Goal: Task Accomplishment & Management: Complete application form

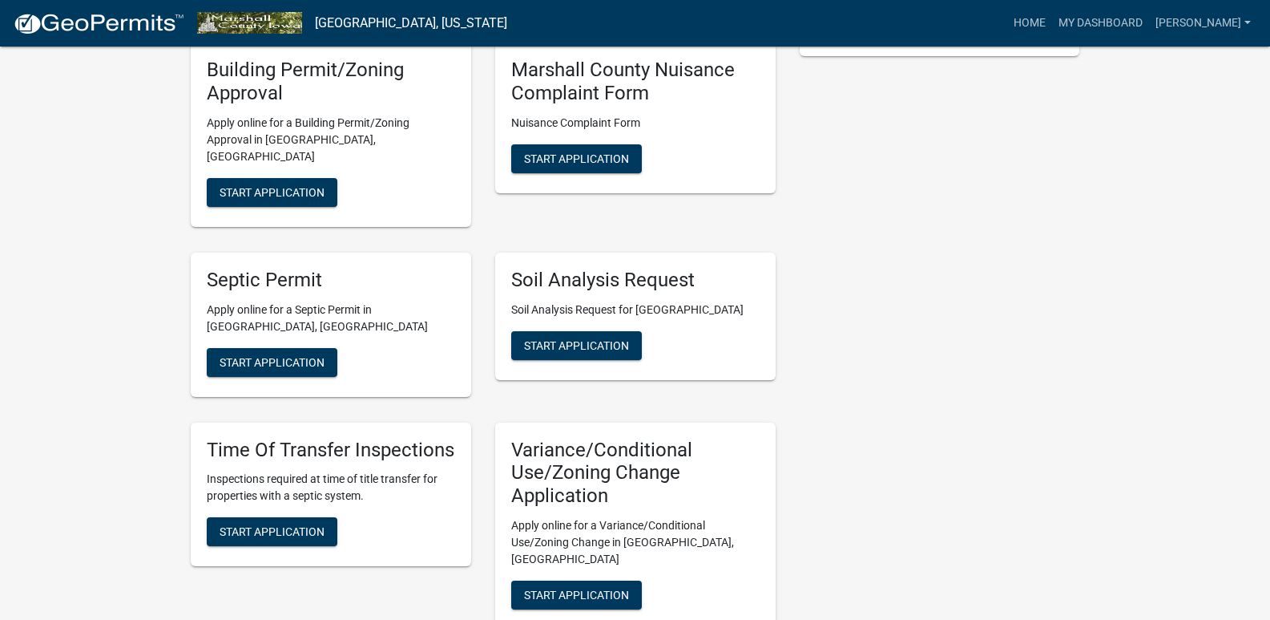
scroll to position [401, 0]
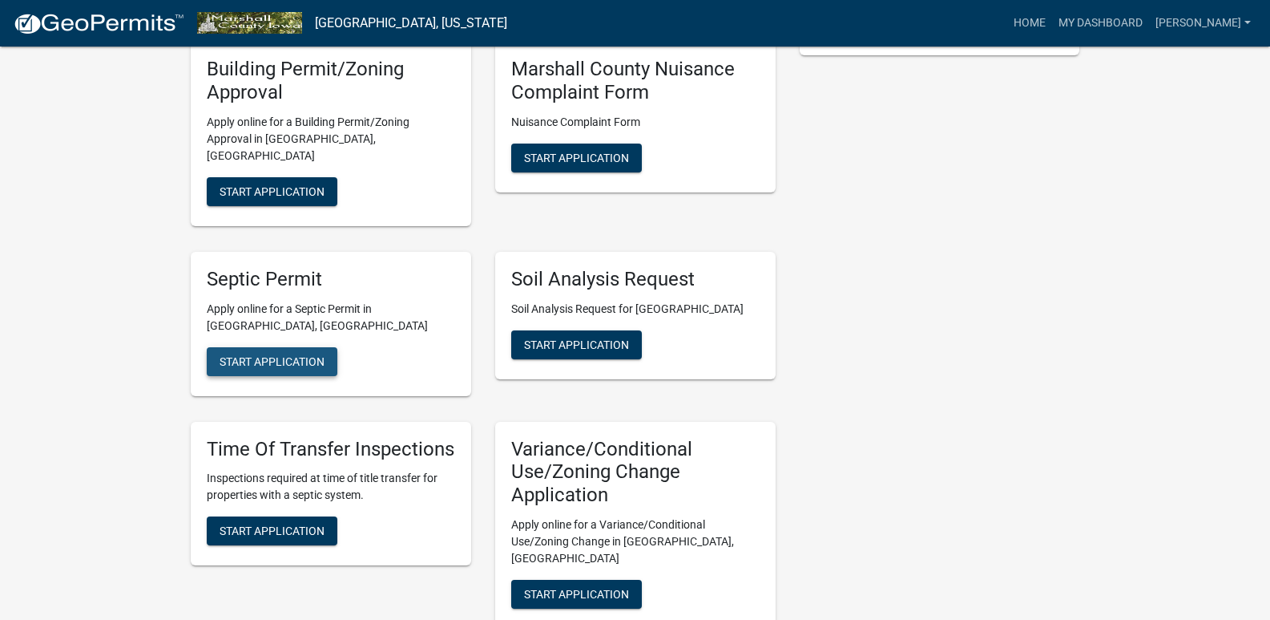
click at [276, 354] on span "Start Application" at bounding box center [272, 360] width 105 height 13
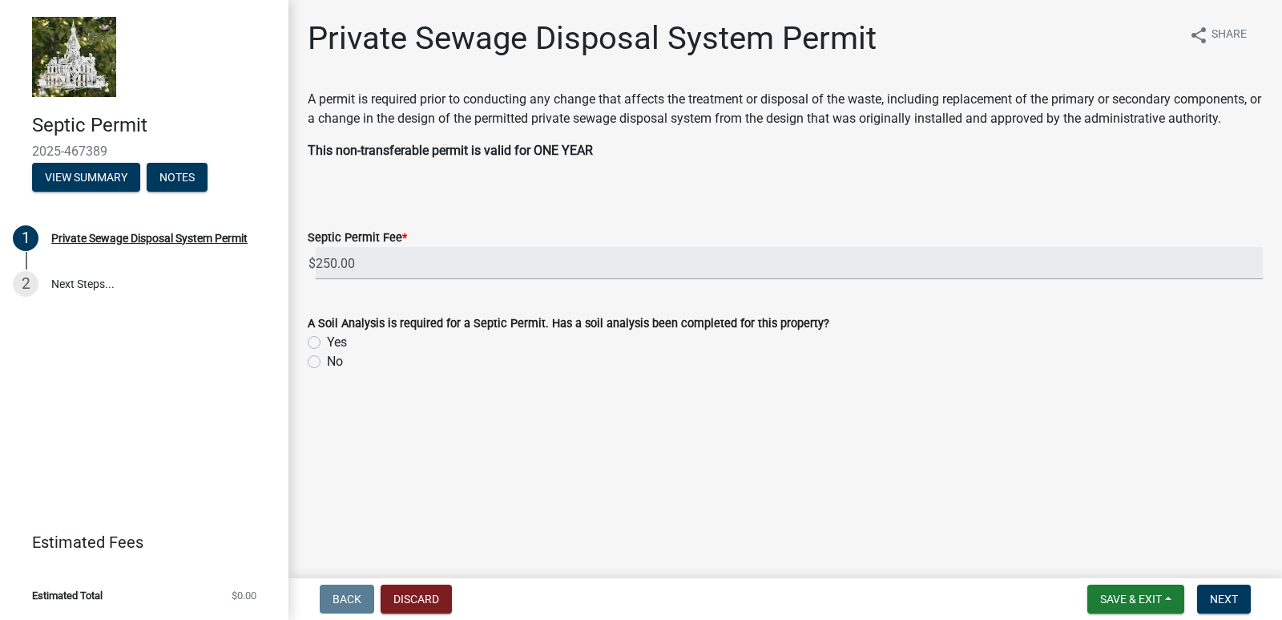
click at [327, 348] on label "Yes" at bounding box center [337, 342] width 20 height 19
click at [327, 343] on input "Yes" at bounding box center [332, 338] width 10 height 10
radio input "true"
click at [1230, 600] on span "Next" at bounding box center [1224, 598] width 28 height 13
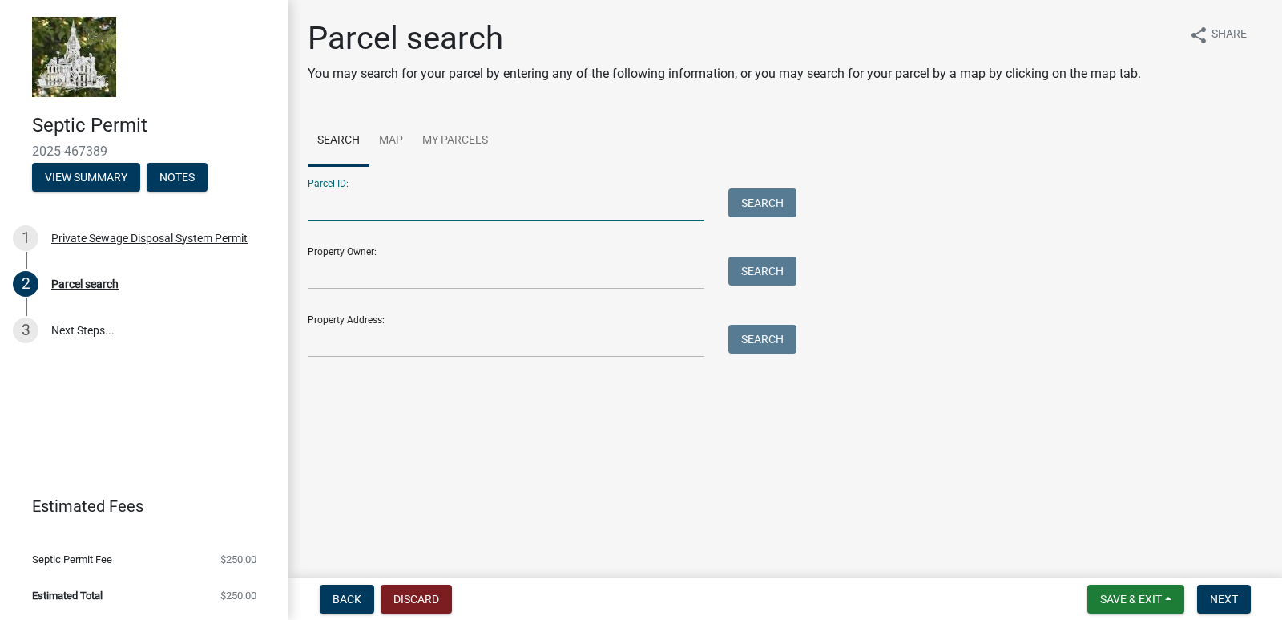
click at [579, 205] on input "Parcel ID:" at bounding box center [506, 204] width 397 height 33
click at [599, 268] on input "Property Owner:" at bounding box center [506, 272] width 397 height 33
type input "R"
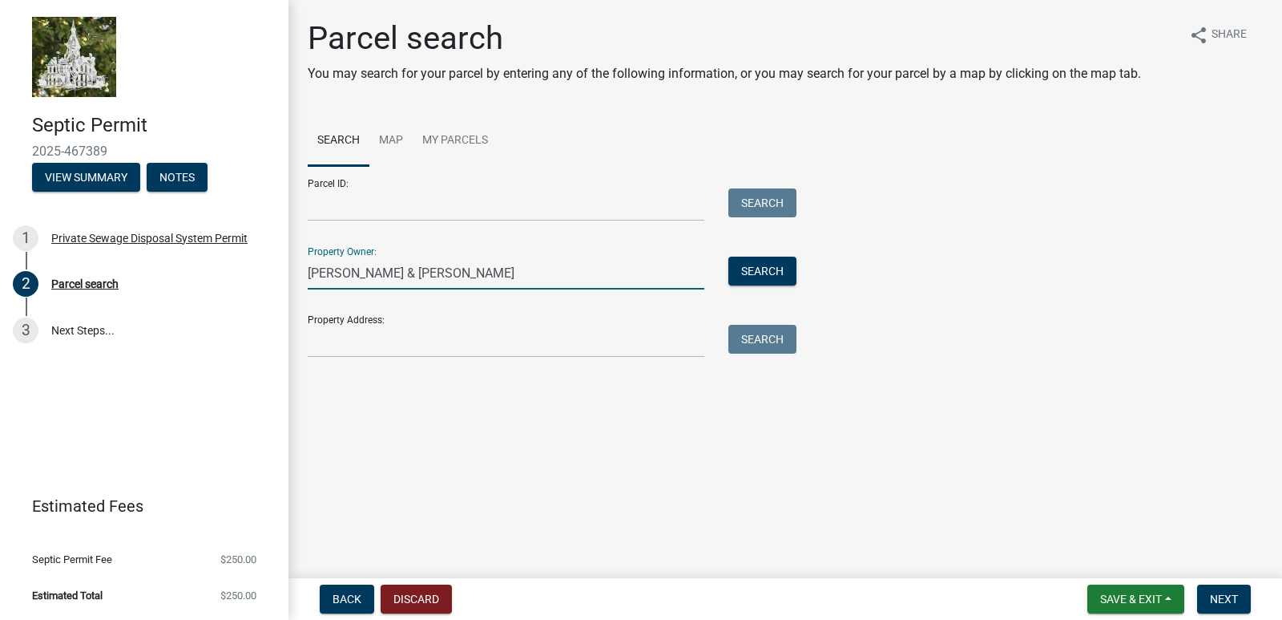
type input "[PERSON_NAME] & [PERSON_NAME]"
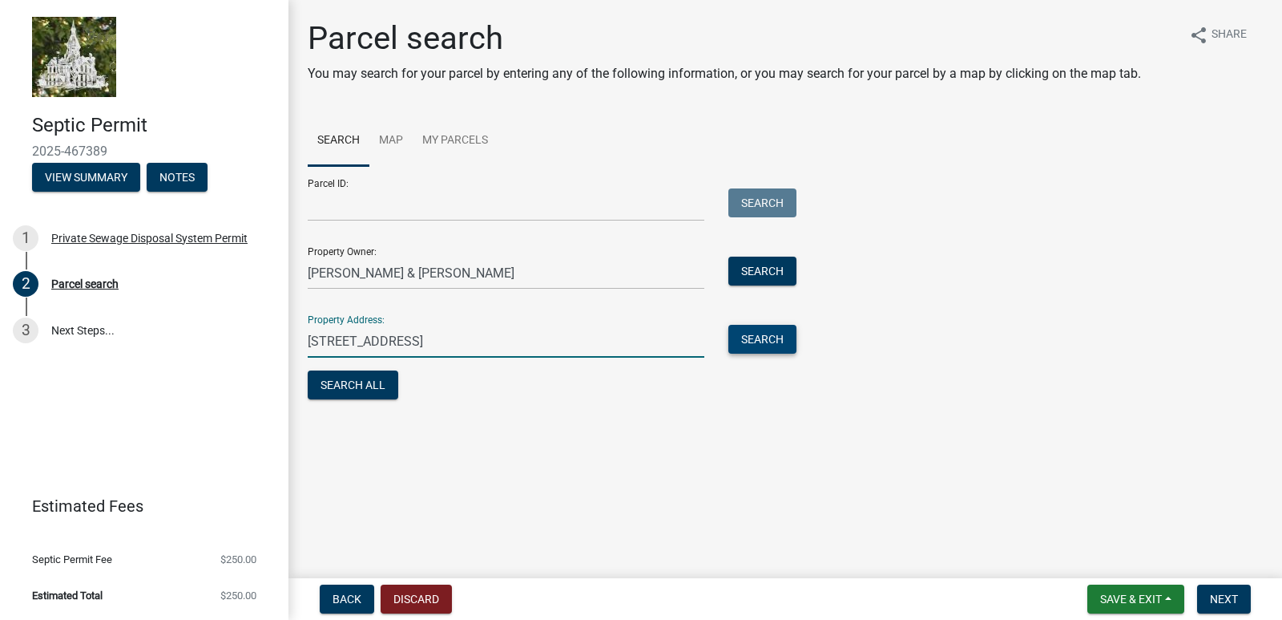
type input "[STREET_ADDRESS]"
click at [762, 349] on button "Search" at bounding box center [763, 339] width 68 height 29
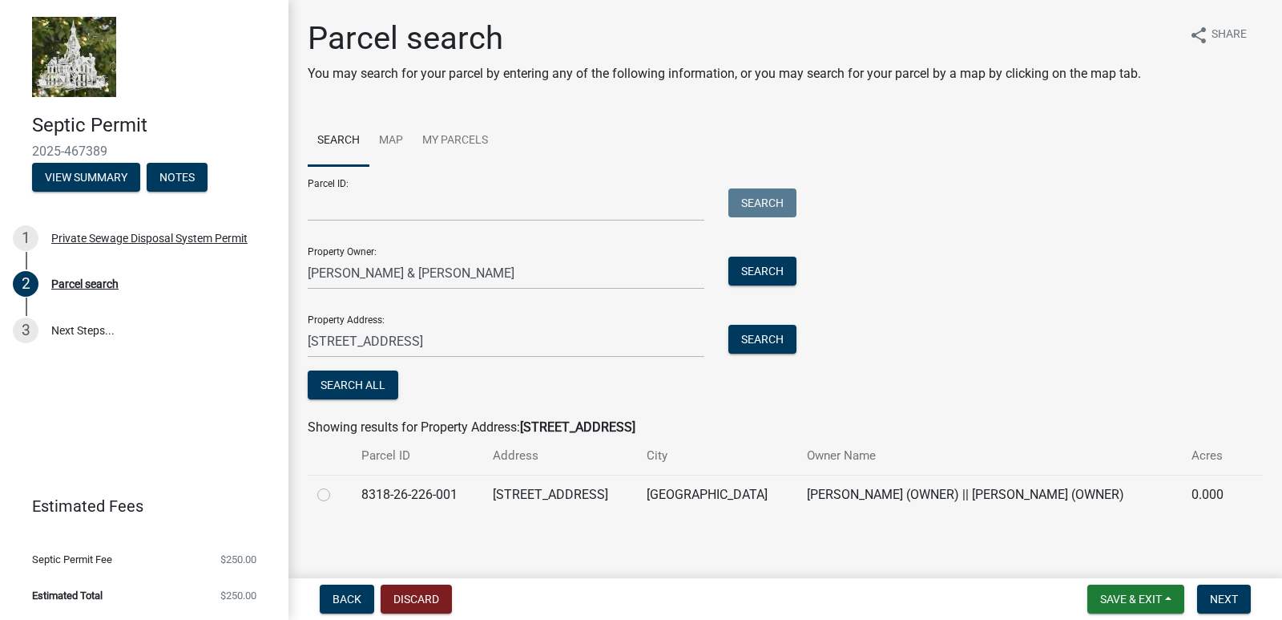
click at [337, 485] on label at bounding box center [337, 485] width 0 height 0
click at [337, 495] on input "radio" at bounding box center [342, 490] width 10 height 10
radio input "true"
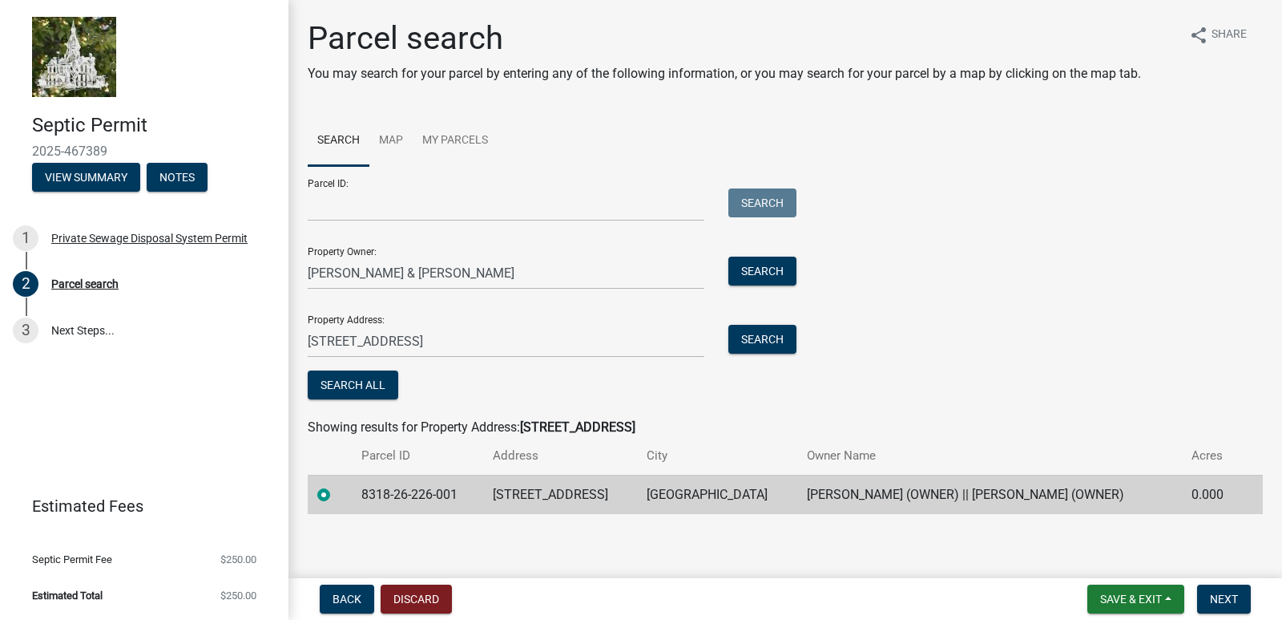
click at [415, 491] on td "8318-26-226-001" at bounding box center [418, 494] width 132 height 39
drag, startPoint x: 450, startPoint y: 496, endPoint x: 354, endPoint y: 493, distance: 96.2
click at [354, 493] on td "8318-26-226-001" at bounding box center [418, 494] width 132 height 39
click at [483, 507] on td "[STREET_ADDRESS]" at bounding box center [560, 494] width 154 height 39
drag, startPoint x: 456, startPoint y: 494, endPoint x: 347, endPoint y: 490, distance: 109.1
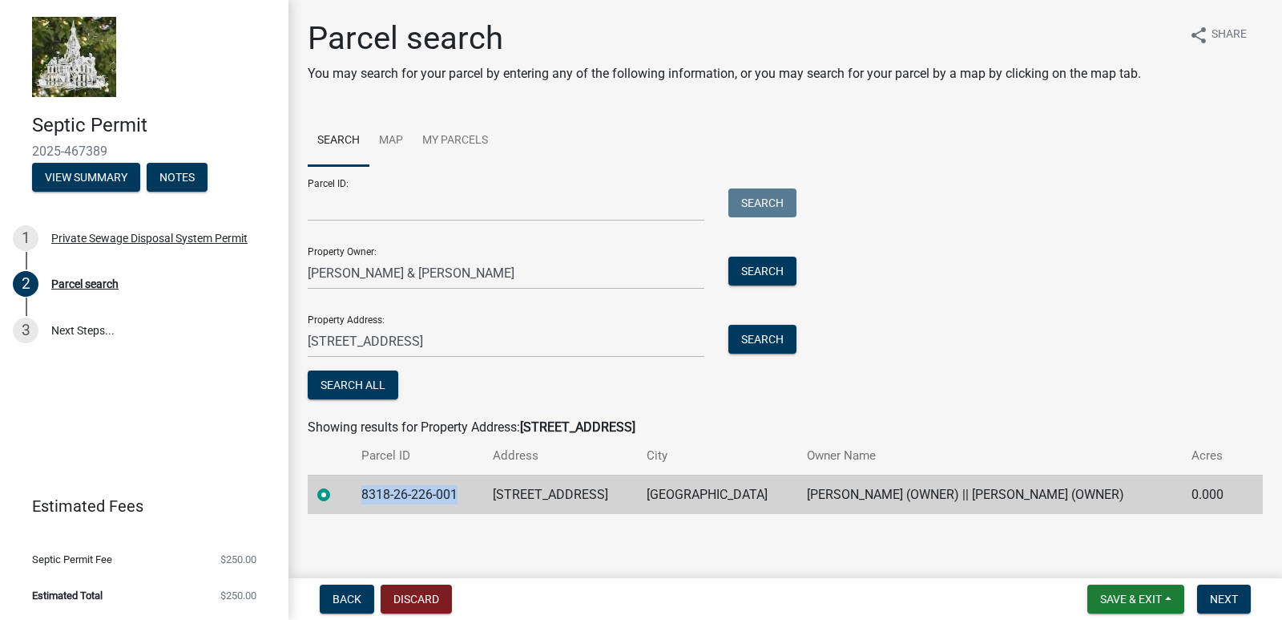
click at [352, 490] on td "8318-26-226-001" at bounding box center [418, 494] width 132 height 39
copy td "8318-26-226-001"
click at [543, 195] on input "Parcel ID:" at bounding box center [506, 204] width 397 height 33
paste input "8318-26-226-001"
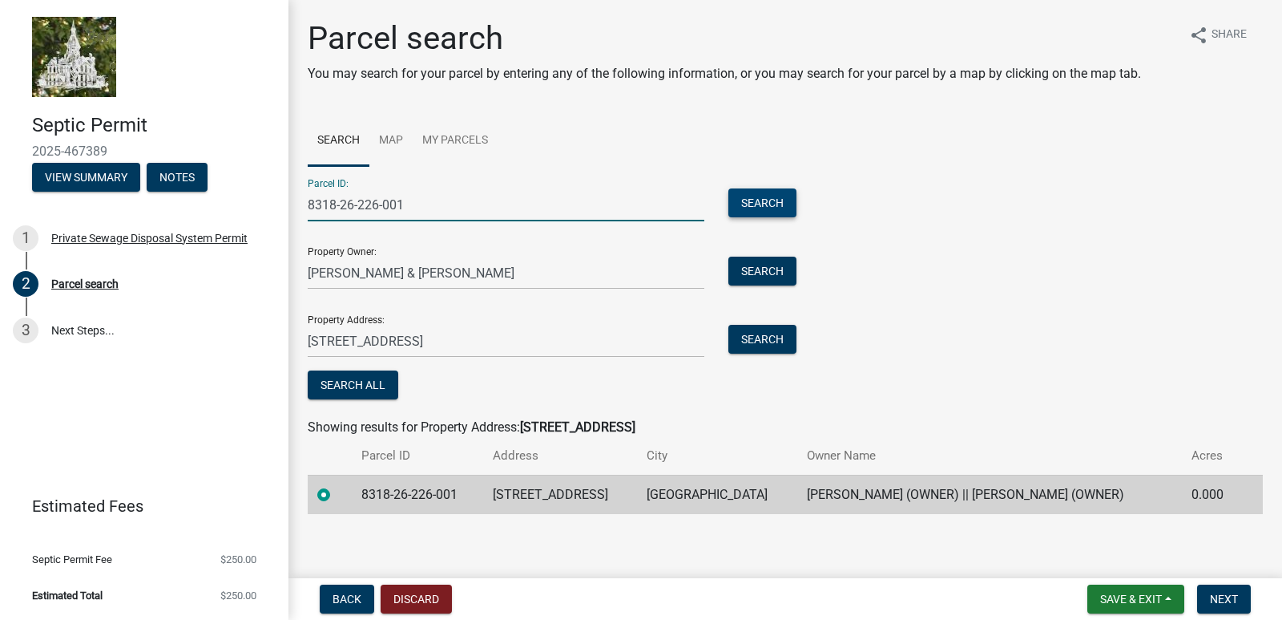
type input "8318-26-226-001"
click at [770, 202] on button "Search" at bounding box center [763, 202] width 68 height 29
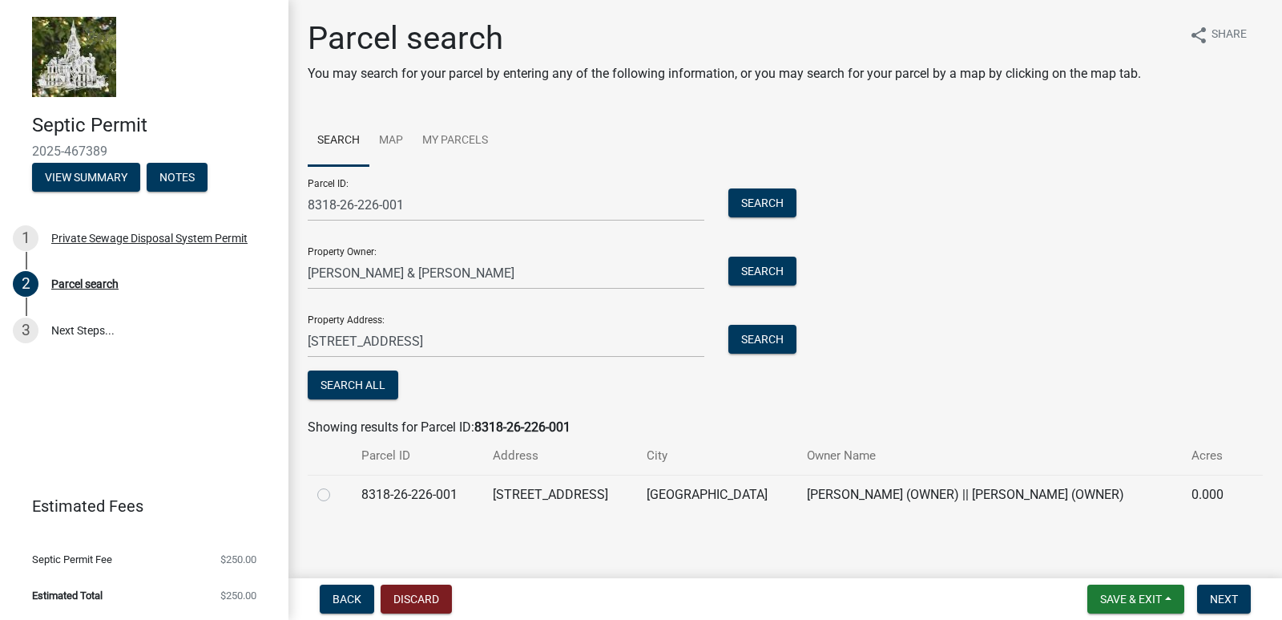
click at [337, 485] on label at bounding box center [337, 485] width 0 height 0
click at [337, 491] on input "radio" at bounding box center [342, 490] width 10 height 10
radio input "true"
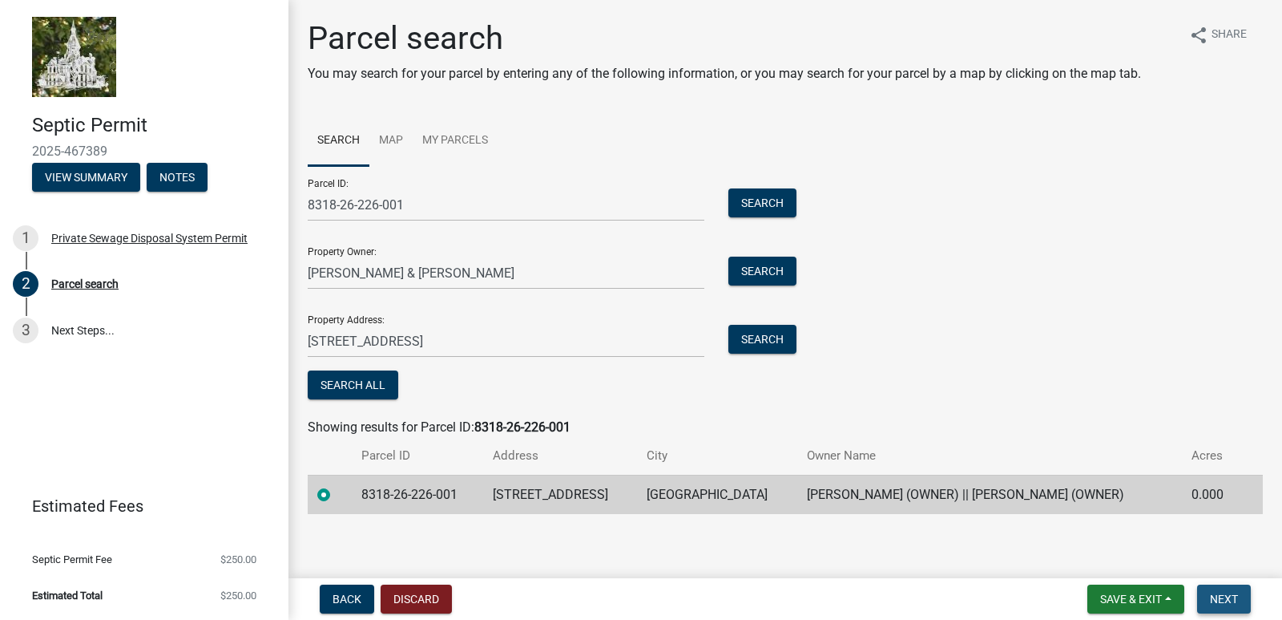
click at [1226, 594] on span "Next" at bounding box center [1224, 598] width 28 height 13
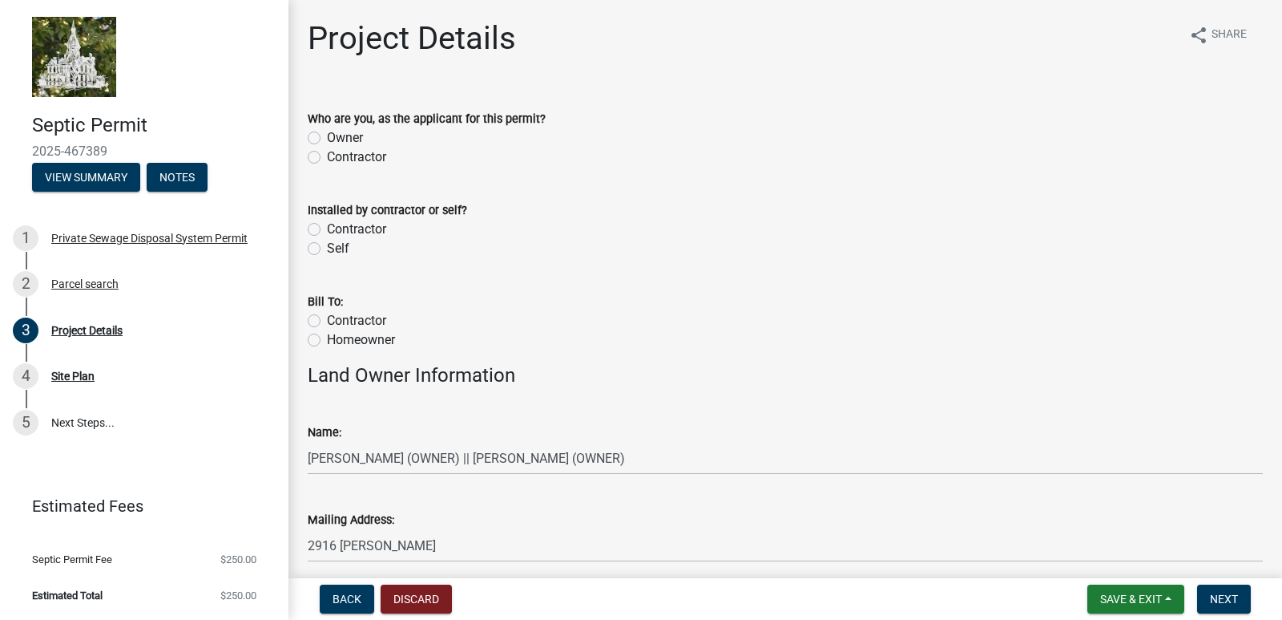
click at [327, 153] on label "Contractor" at bounding box center [356, 156] width 59 height 19
click at [327, 153] on input "Contractor" at bounding box center [332, 152] width 10 height 10
radio input "true"
click at [327, 319] on label "Contractor" at bounding box center [356, 320] width 59 height 19
click at [327, 319] on input "Contractor" at bounding box center [332, 316] width 10 height 10
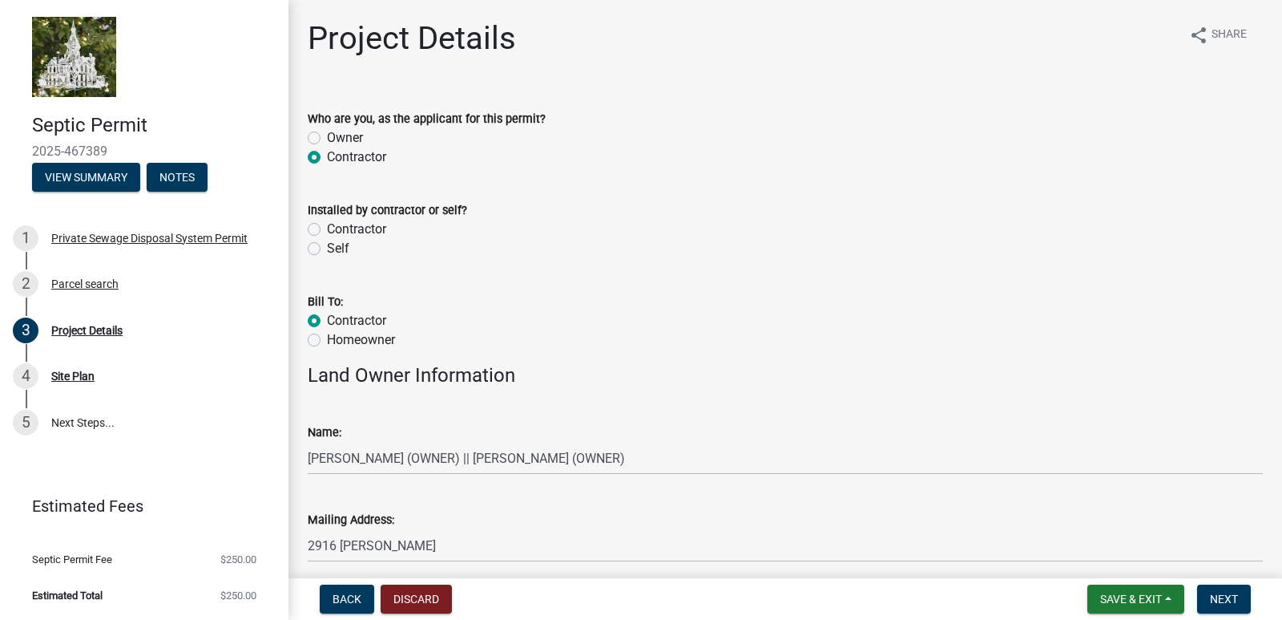
radio input "true"
click at [327, 232] on label "Contractor" at bounding box center [356, 229] width 59 height 19
click at [327, 230] on input "Contractor" at bounding box center [332, 225] width 10 height 10
radio input "true"
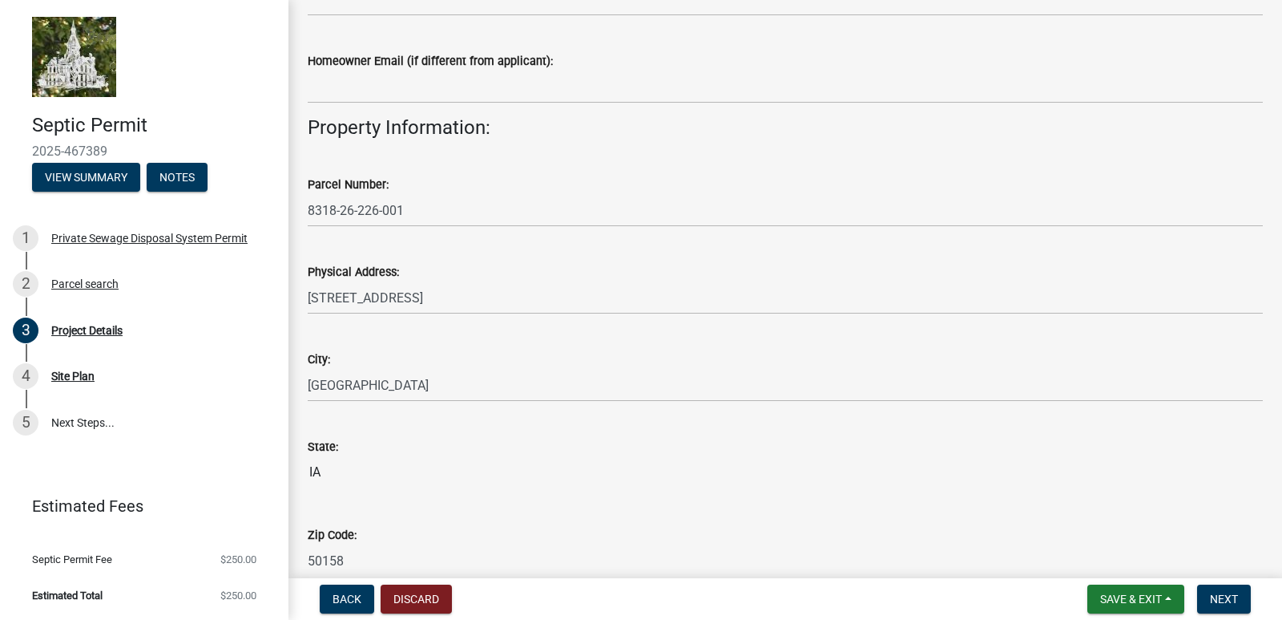
scroll to position [895, 0]
click at [1231, 597] on span "Next" at bounding box center [1224, 598] width 28 height 13
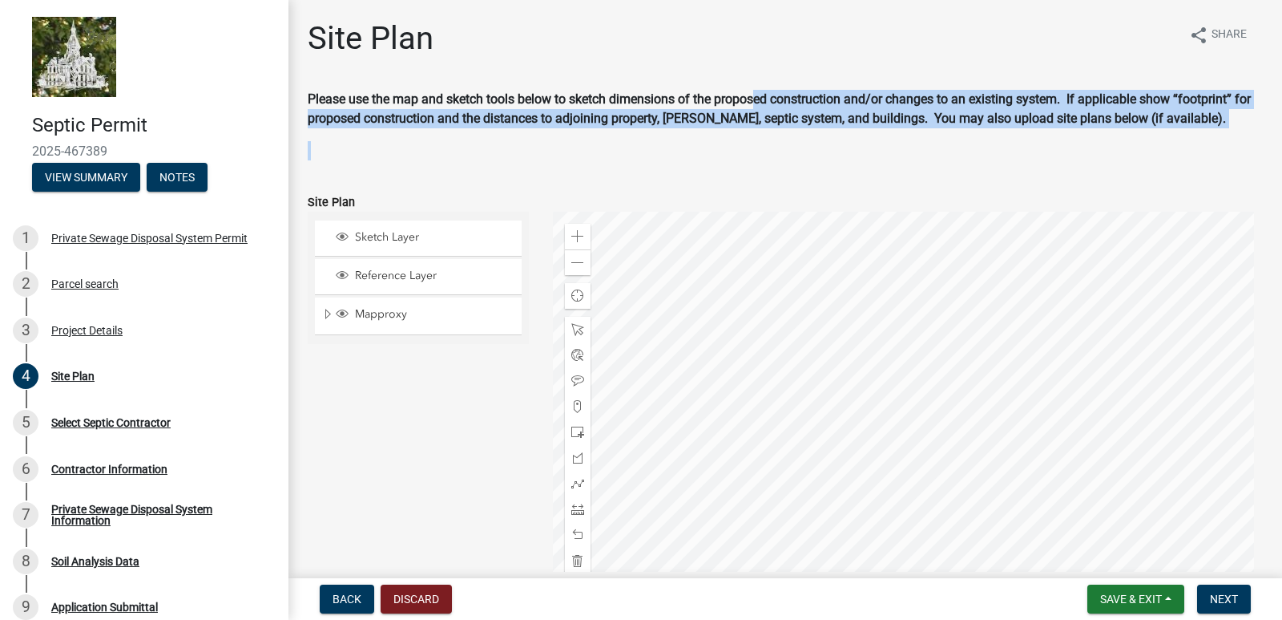
drag, startPoint x: 901, startPoint y: 168, endPoint x: 756, endPoint y: 85, distance: 166.9
click at [756, 85] on div "Site Plan share Share Please use the map and sketch tools below to sketch dimen…" at bounding box center [785, 389] width 979 height 740
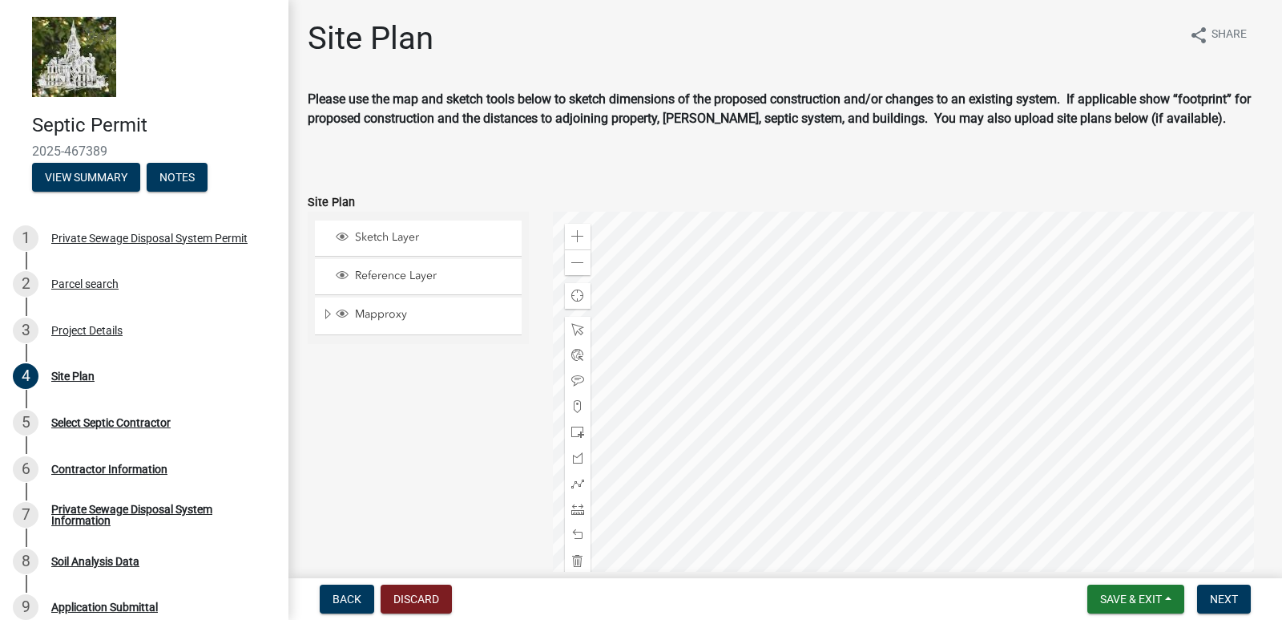
click at [1196, 63] on div "share Share" at bounding box center [1218, 44] width 90 height 51
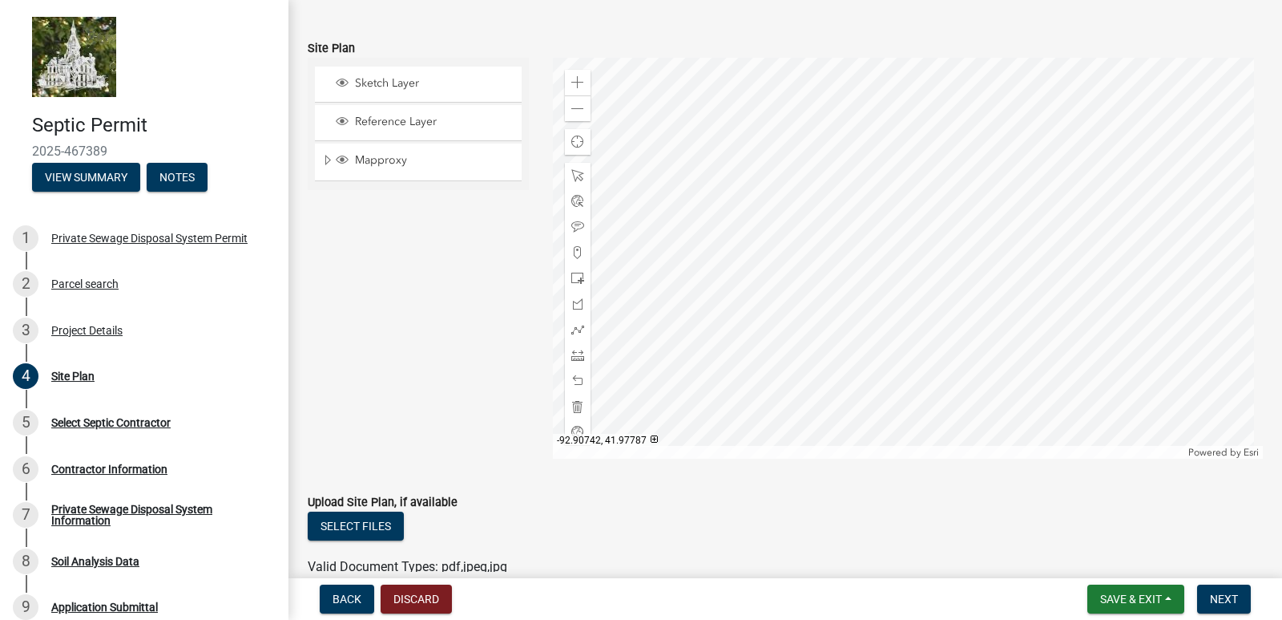
scroll to position [160, 0]
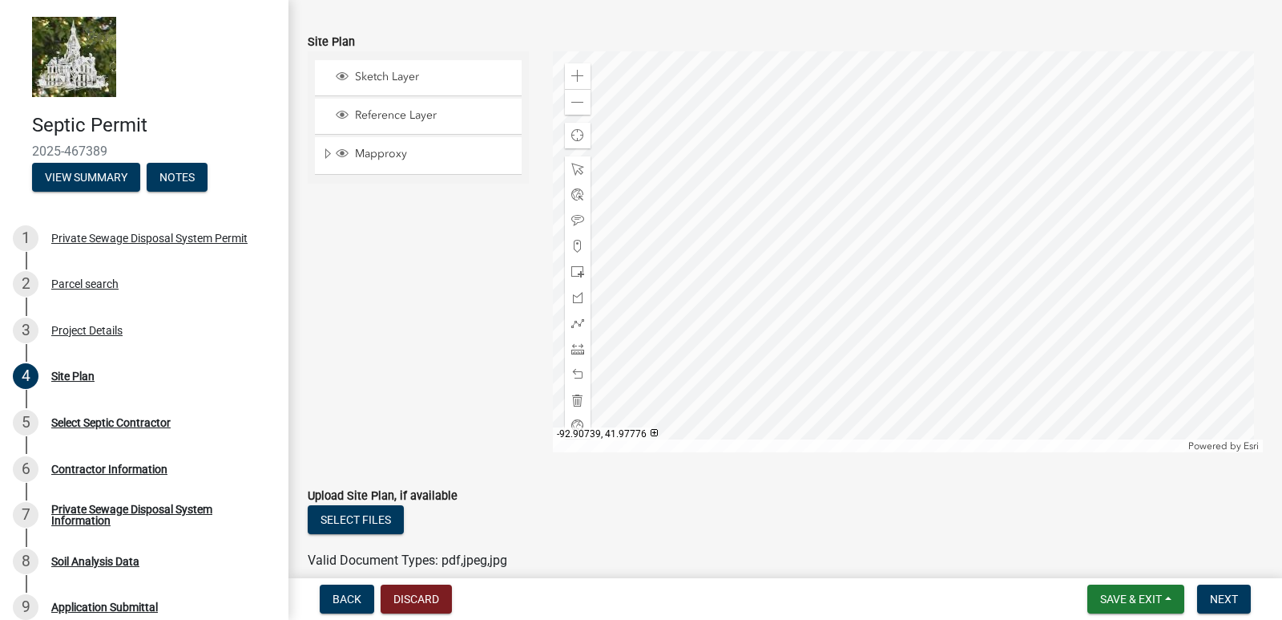
click at [901, 273] on div at bounding box center [908, 251] width 711 height 401
click at [946, 402] on div at bounding box center [908, 251] width 711 height 401
click at [905, 304] on div at bounding box center [908, 251] width 711 height 401
click at [1028, 217] on div at bounding box center [908, 251] width 711 height 401
click at [932, 362] on div at bounding box center [908, 251] width 711 height 401
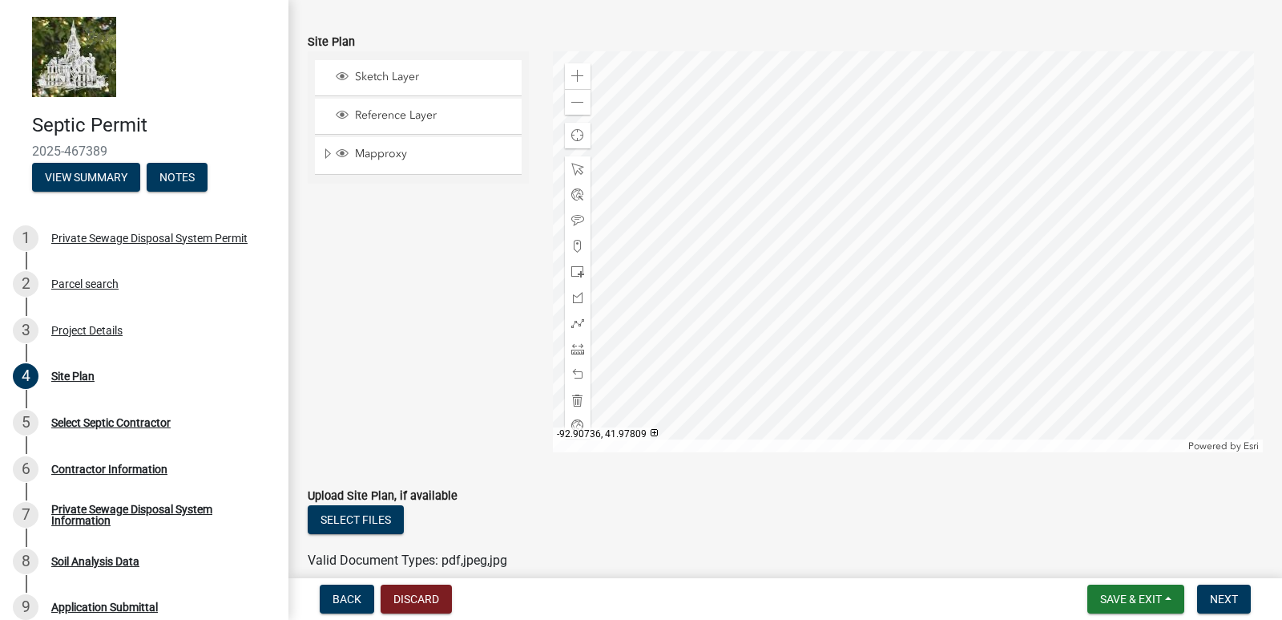
scroll to position [0, 0]
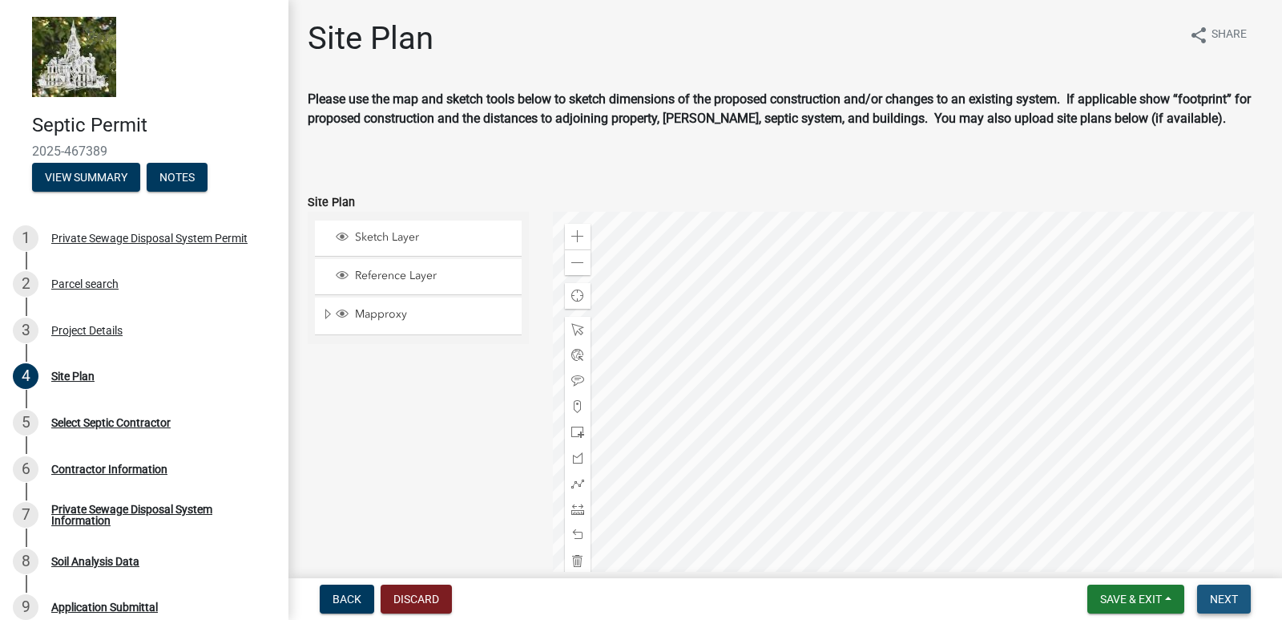
click at [1237, 588] on button "Next" at bounding box center [1225, 598] width 54 height 29
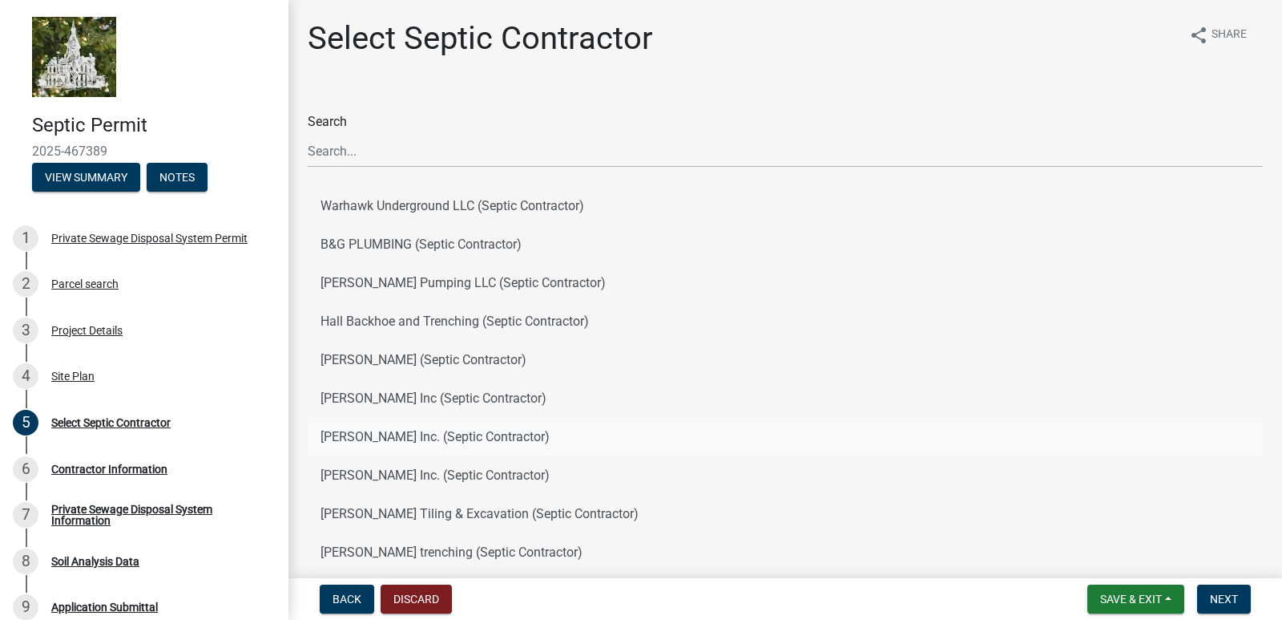
click at [437, 427] on button "[PERSON_NAME] Inc. (Septic Contractor)" at bounding box center [785, 437] width 955 height 38
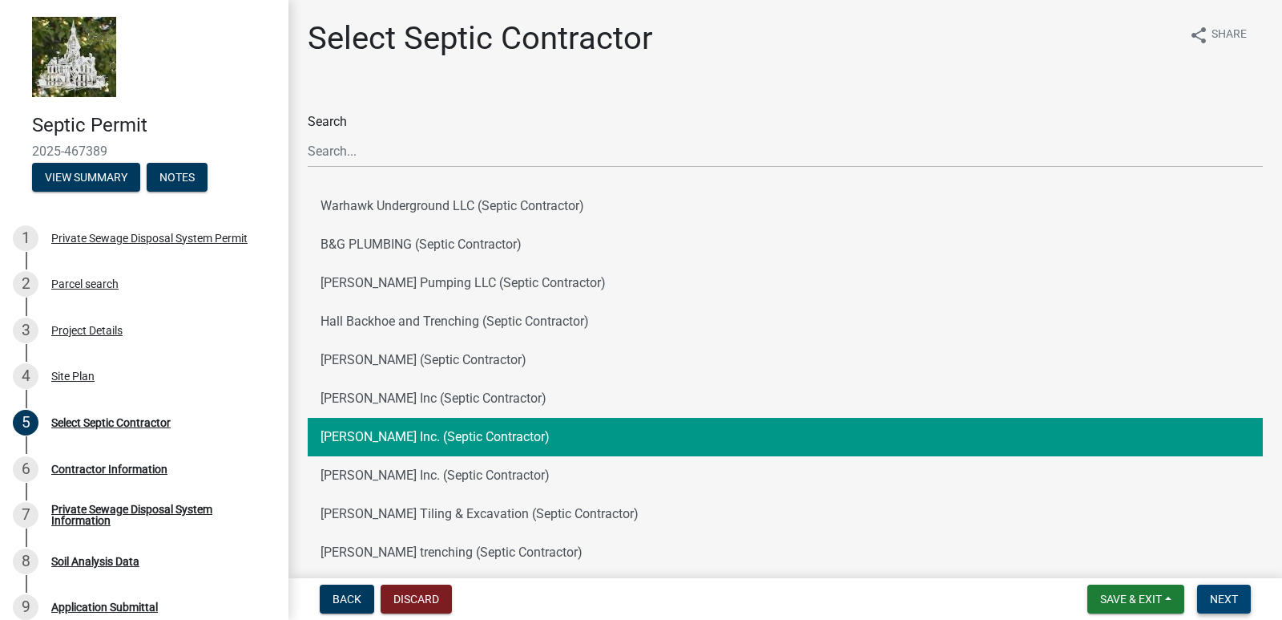
click at [1233, 593] on span "Next" at bounding box center [1224, 598] width 28 height 13
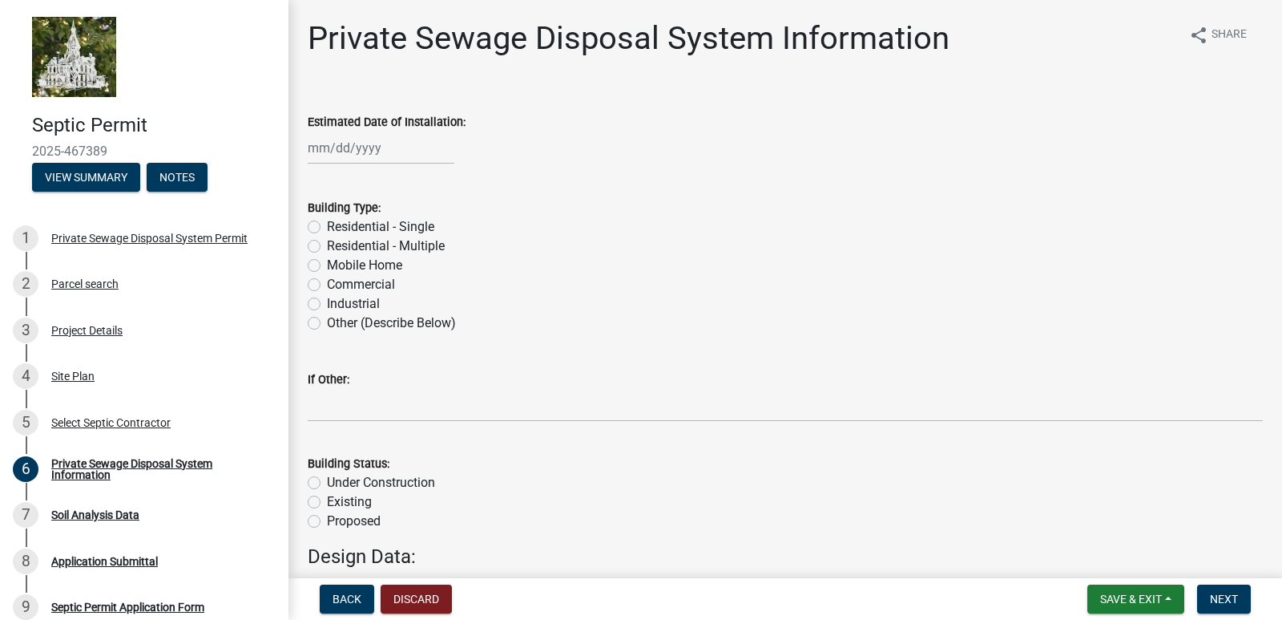
click at [388, 150] on div at bounding box center [381, 147] width 147 height 33
select select "8"
select select "2025"
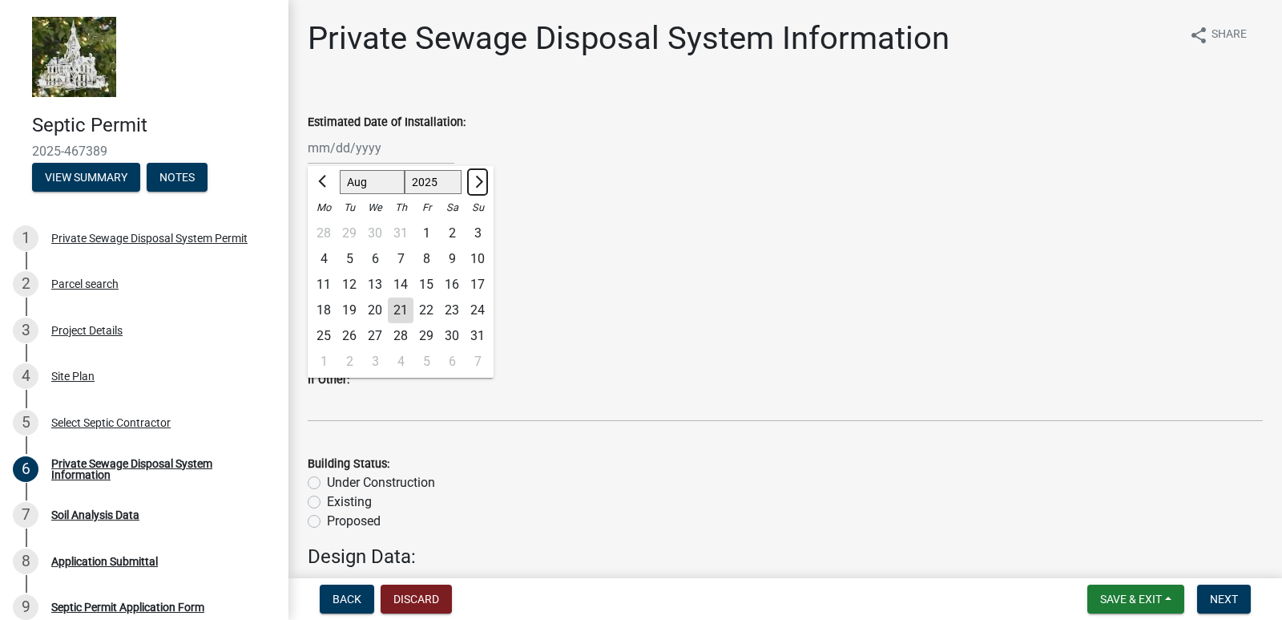
click at [479, 180] on span "Next month" at bounding box center [477, 182] width 12 height 12
select select "9"
click at [355, 230] on div "2" at bounding box center [350, 233] width 26 height 26
type input "[DATE]"
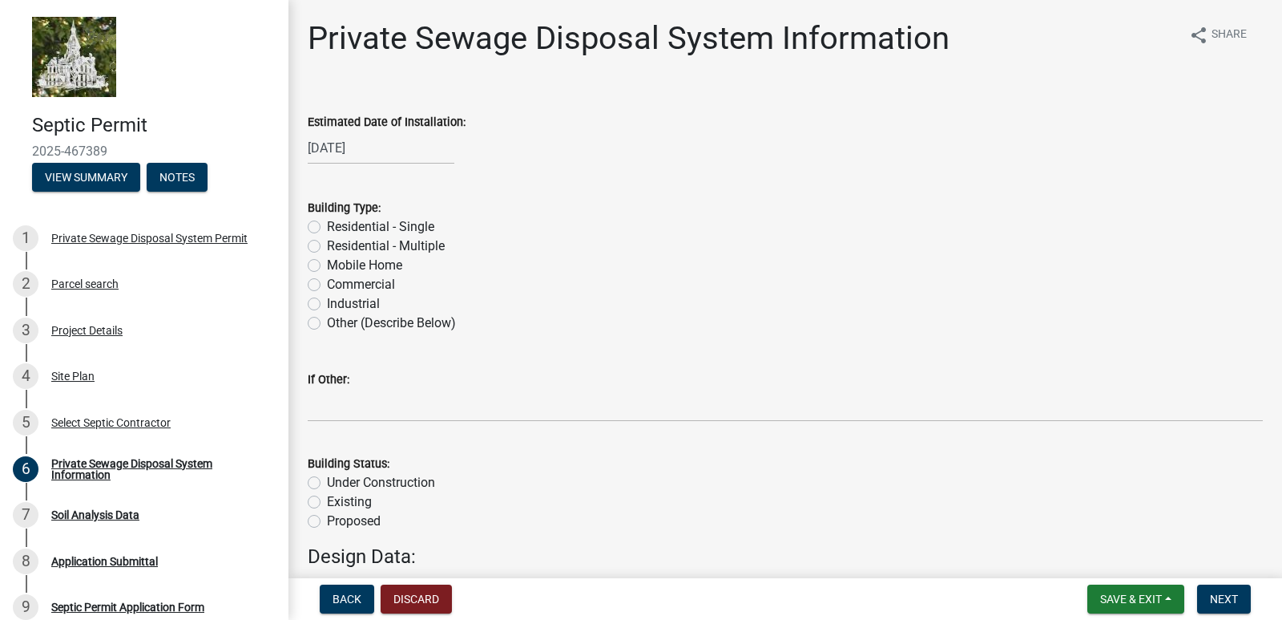
click at [419, 153] on div "[DATE]" at bounding box center [381, 147] width 147 height 33
select select "9"
select select "2025"
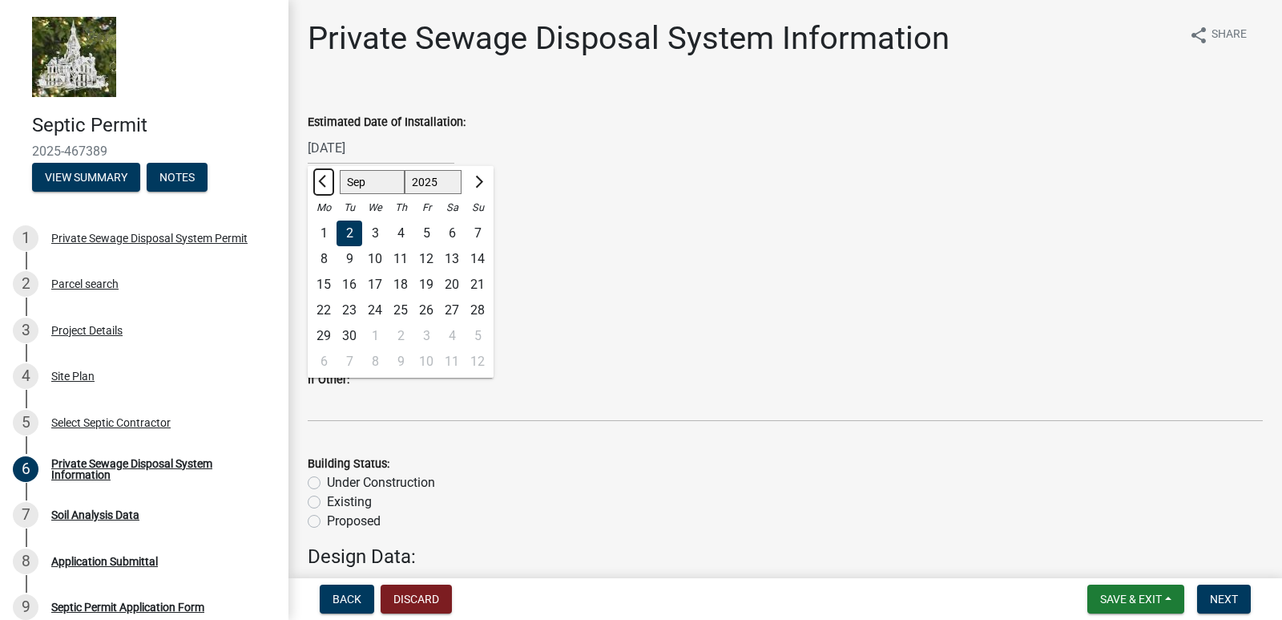
click at [326, 179] on span "Previous month" at bounding box center [324, 182] width 12 height 12
select select "8"
click at [456, 334] on div "30" at bounding box center [452, 336] width 26 height 26
type input "[DATE]"
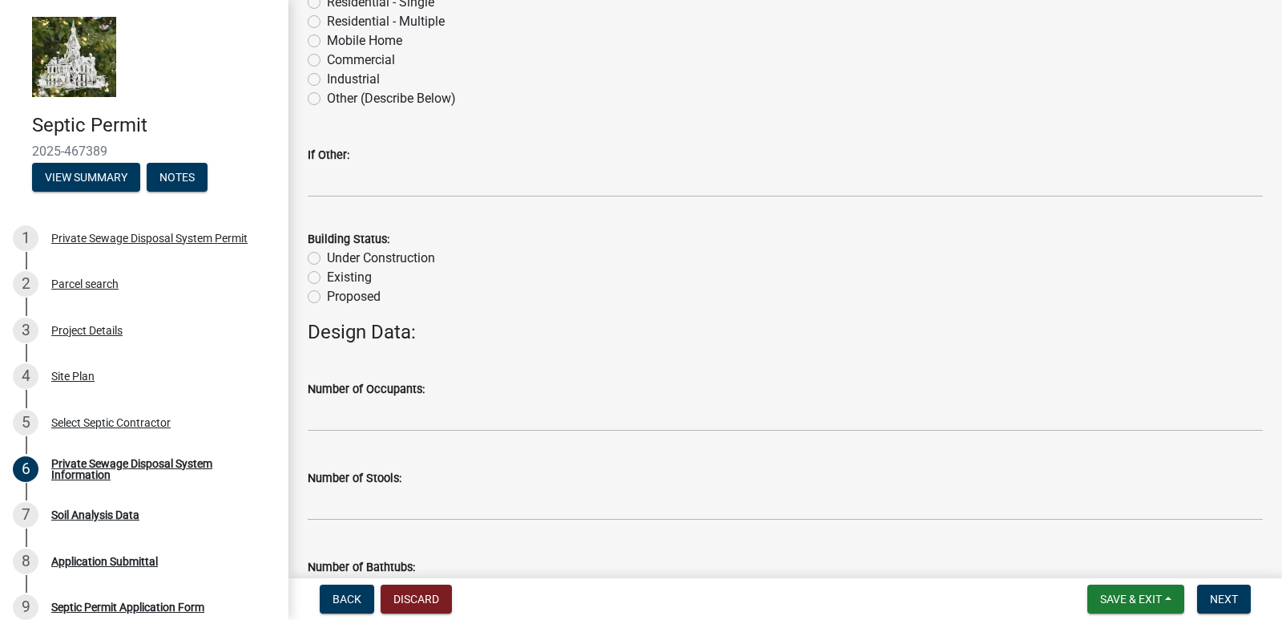
scroll to position [240, 0]
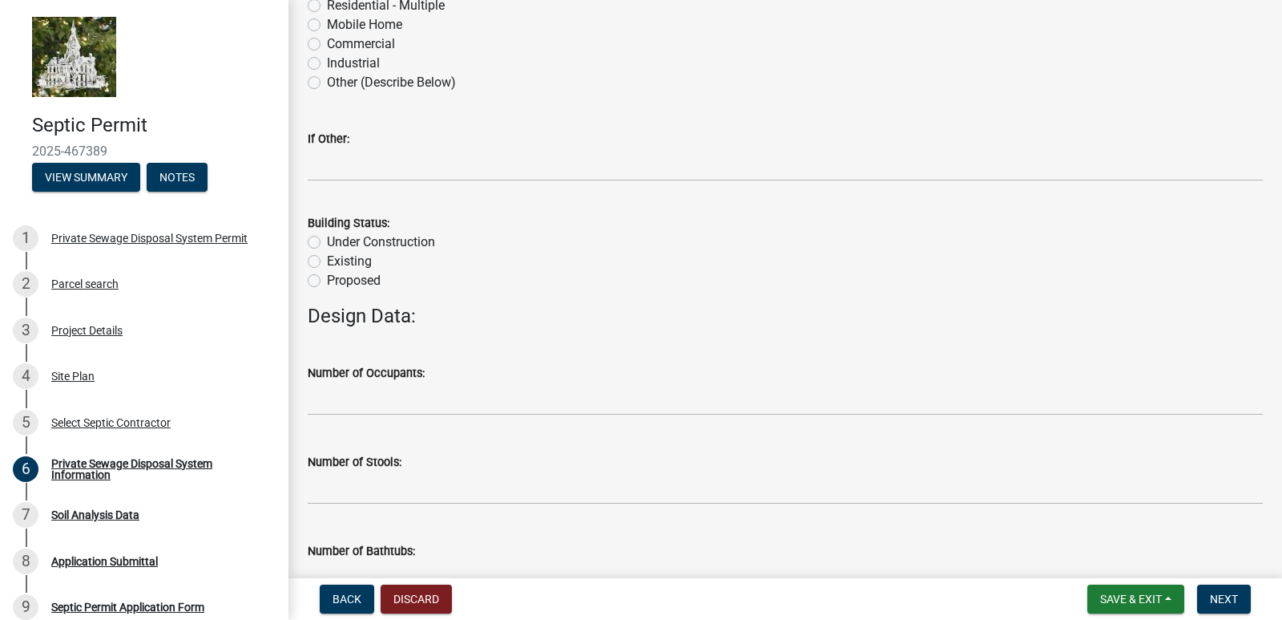
click at [327, 265] on label "Existing" at bounding box center [349, 261] width 45 height 19
click at [327, 262] on input "Existing" at bounding box center [332, 257] width 10 height 10
radio input "true"
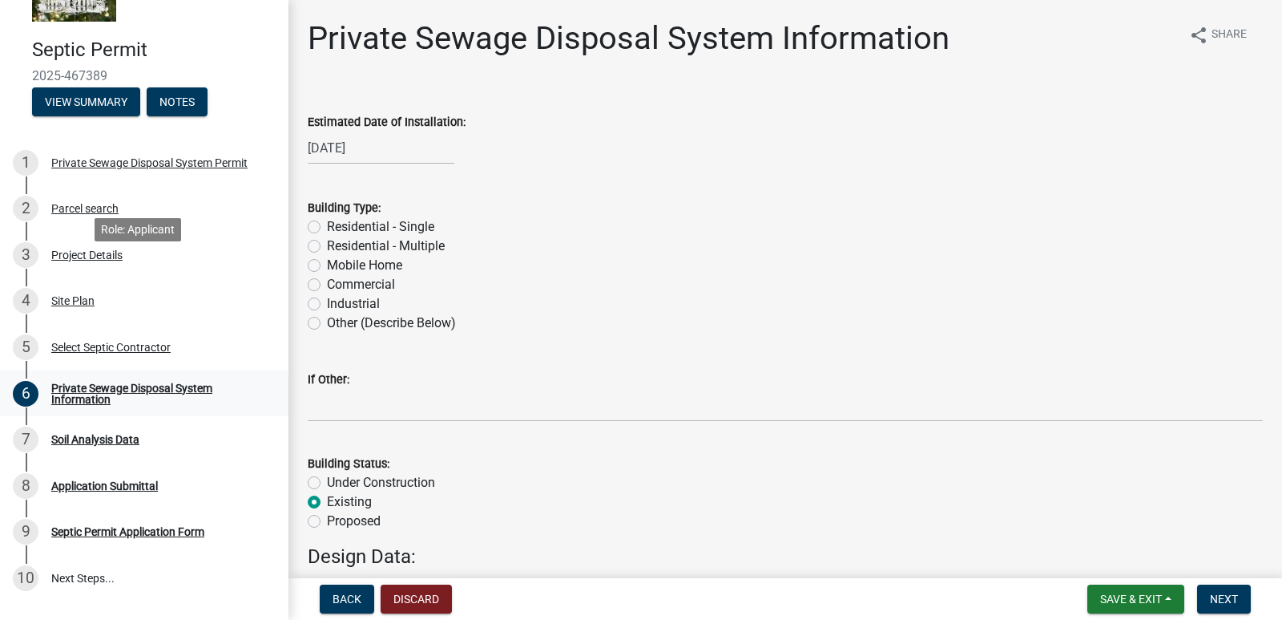
scroll to position [206, 0]
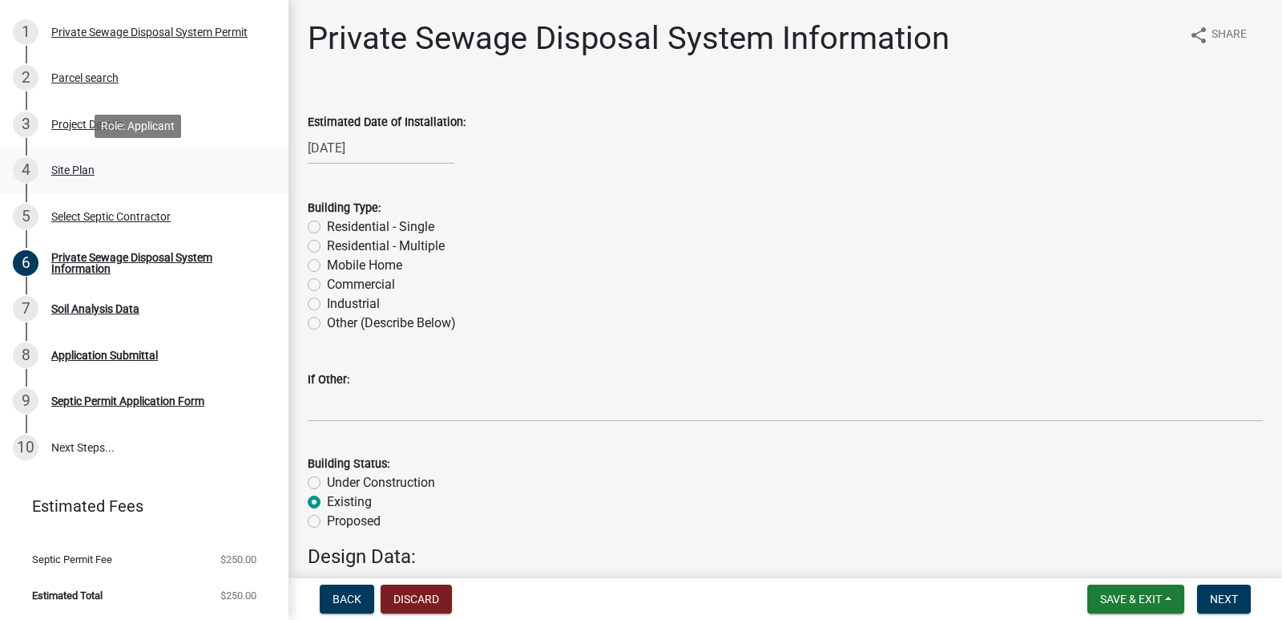
click at [80, 167] on div "Site Plan" at bounding box center [72, 169] width 43 height 11
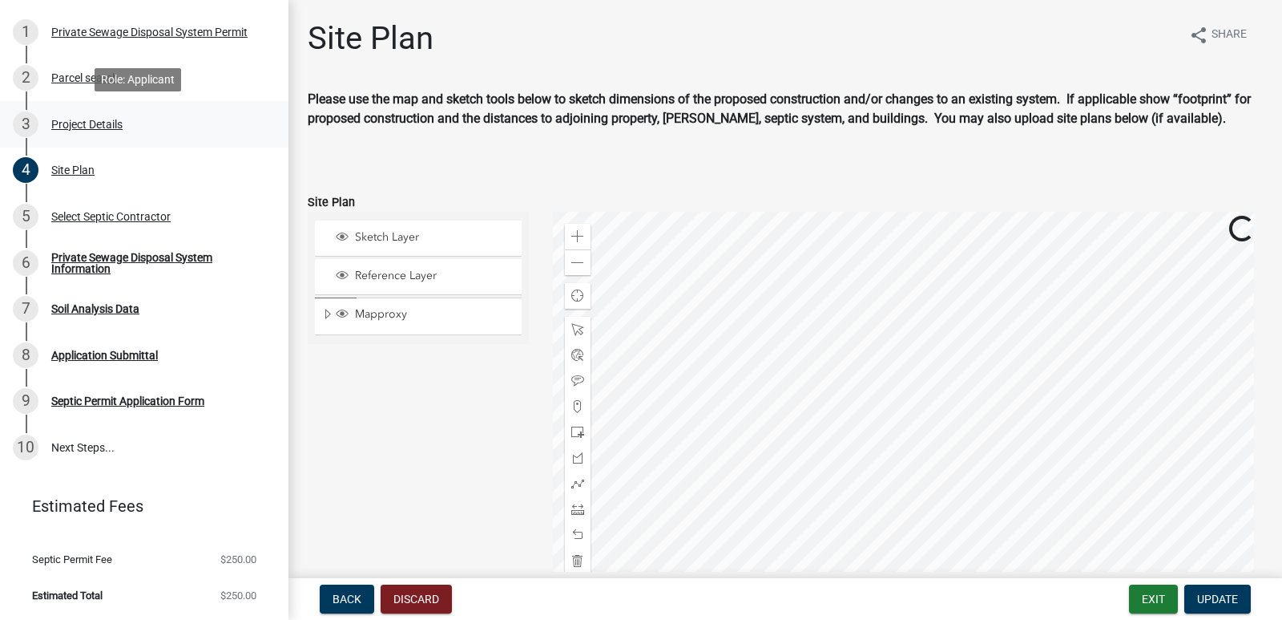
click at [79, 121] on div "Project Details" at bounding box center [86, 124] width 71 height 11
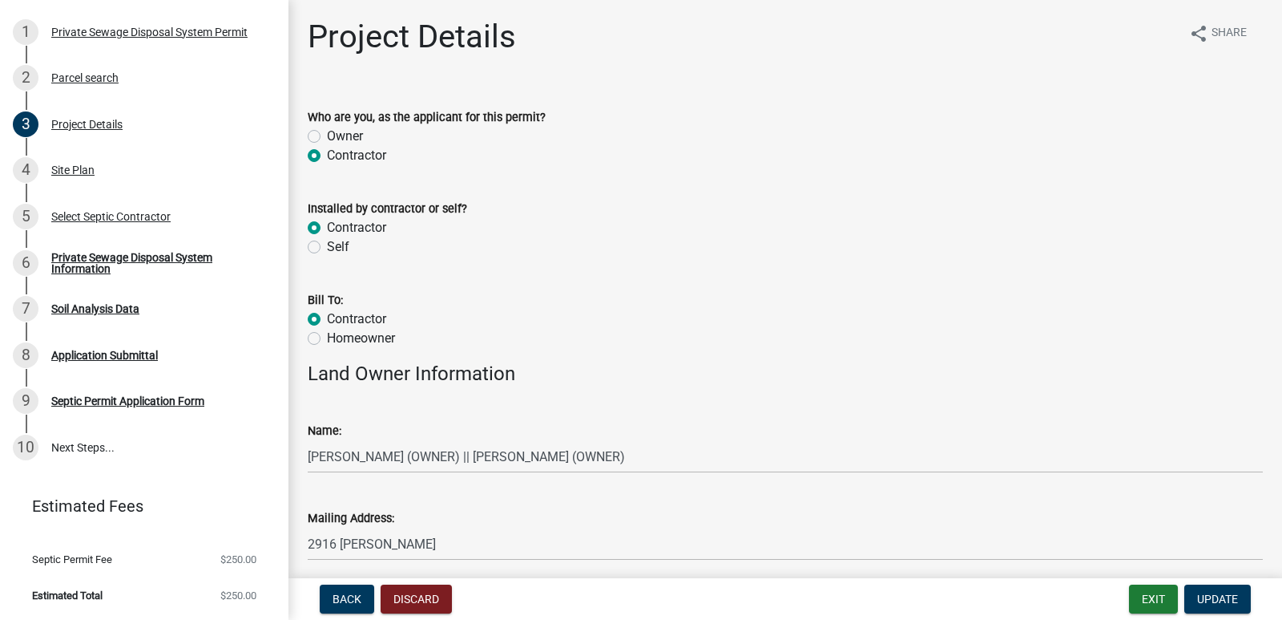
scroll to position [0, 0]
click at [207, 39] on div "1 Private Sewage Disposal System Permit" at bounding box center [138, 32] width 250 height 26
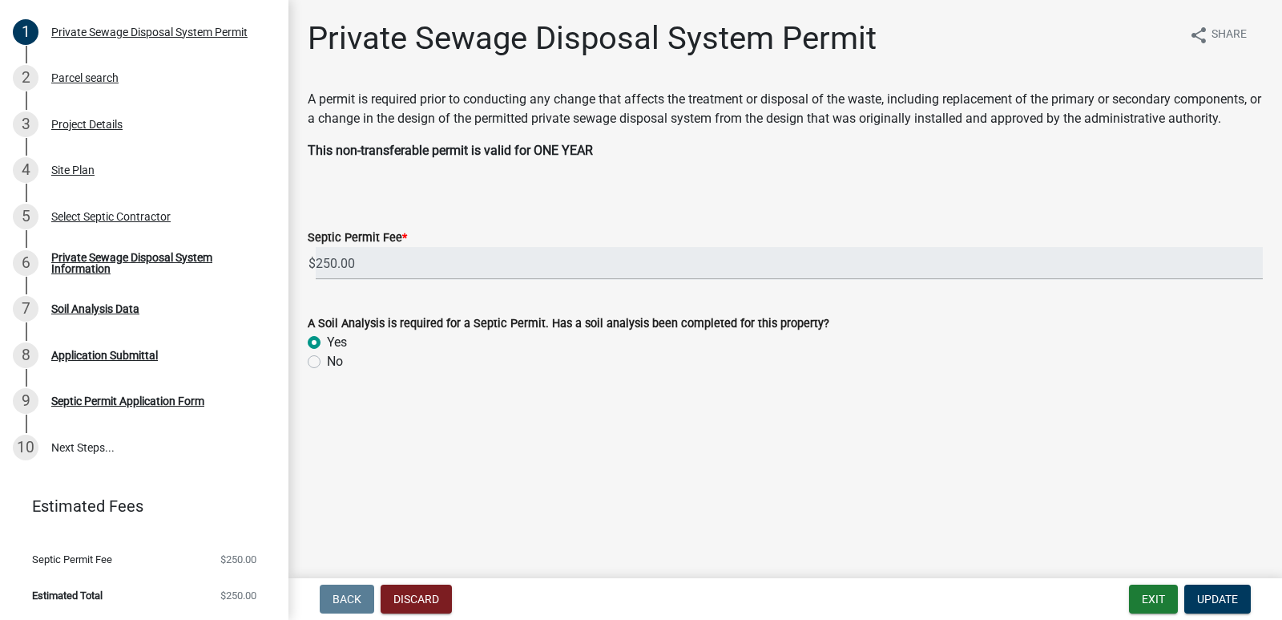
click at [327, 358] on label "No" at bounding box center [335, 361] width 16 height 19
click at [327, 358] on input "No" at bounding box center [332, 357] width 10 height 10
radio input "true"
click at [1215, 596] on span "Update" at bounding box center [1218, 598] width 41 height 13
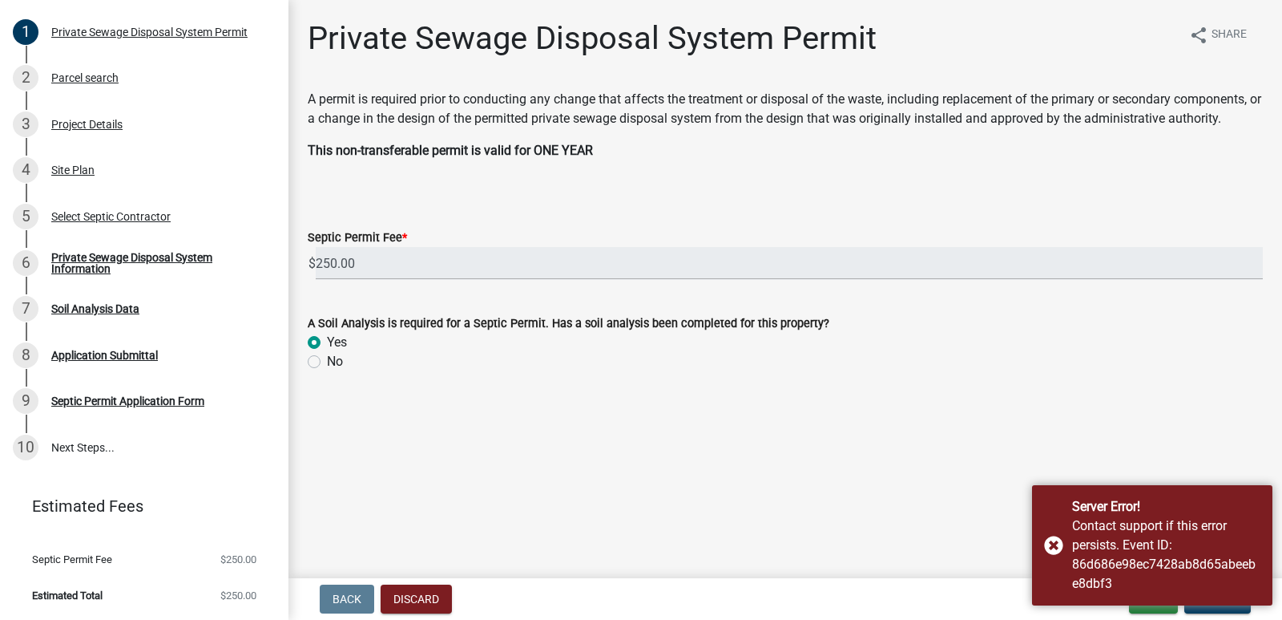
click at [327, 360] on label "No" at bounding box center [335, 361] width 16 height 19
click at [327, 360] on input "No" at bounding box center [332, 357] width 10 height 10
radio input "true"
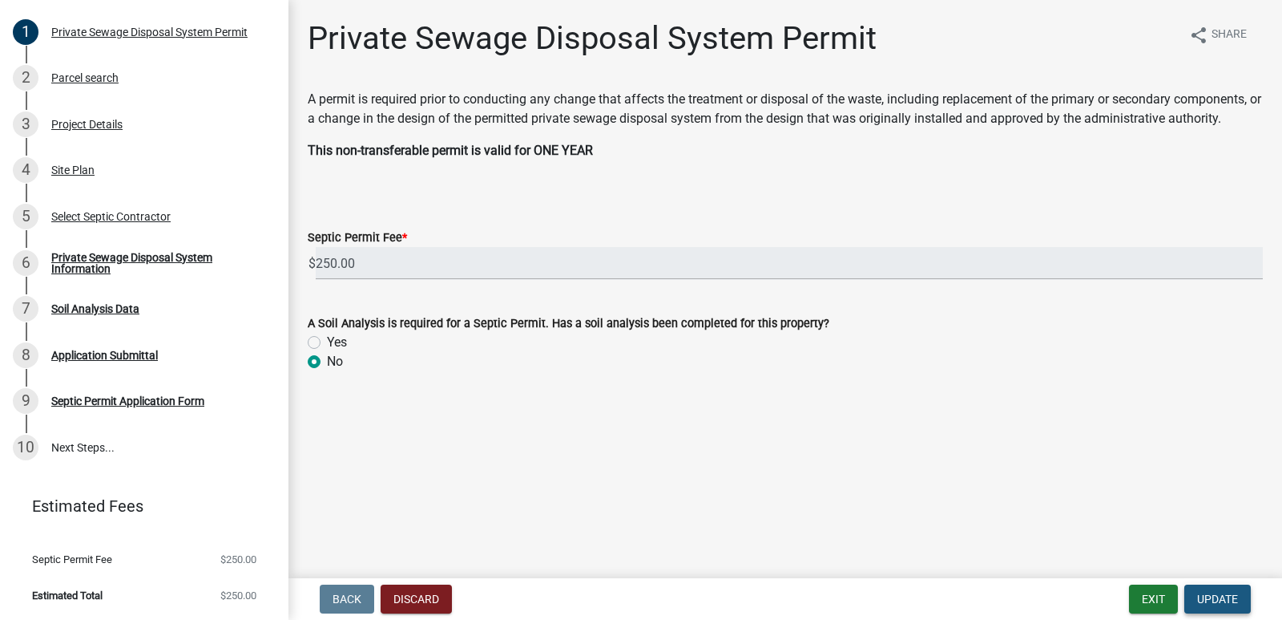
click at [1213, 586] on button "Update" at bounding box center [1218, 598] width 67 height 29
click at [414, 596] on button "Discard" at bounding box center [416, 598] width 71 height 29
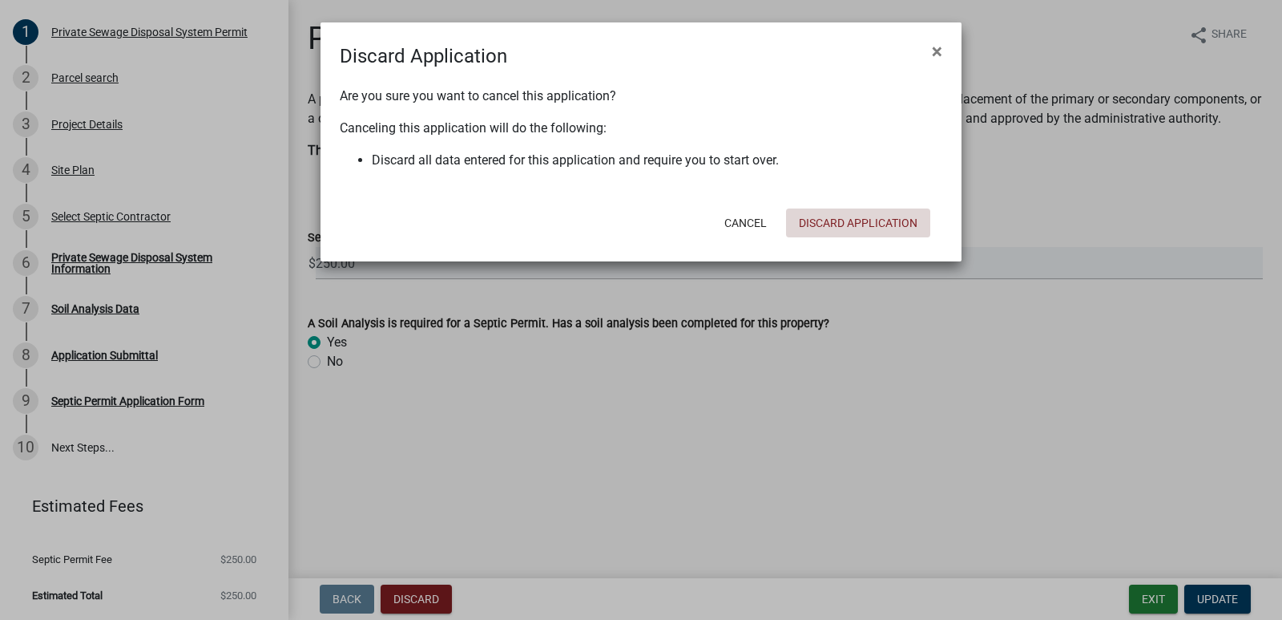
click at [847, 222] on button "Discard Application" at bounding box center [858, 222] width 144 height 29
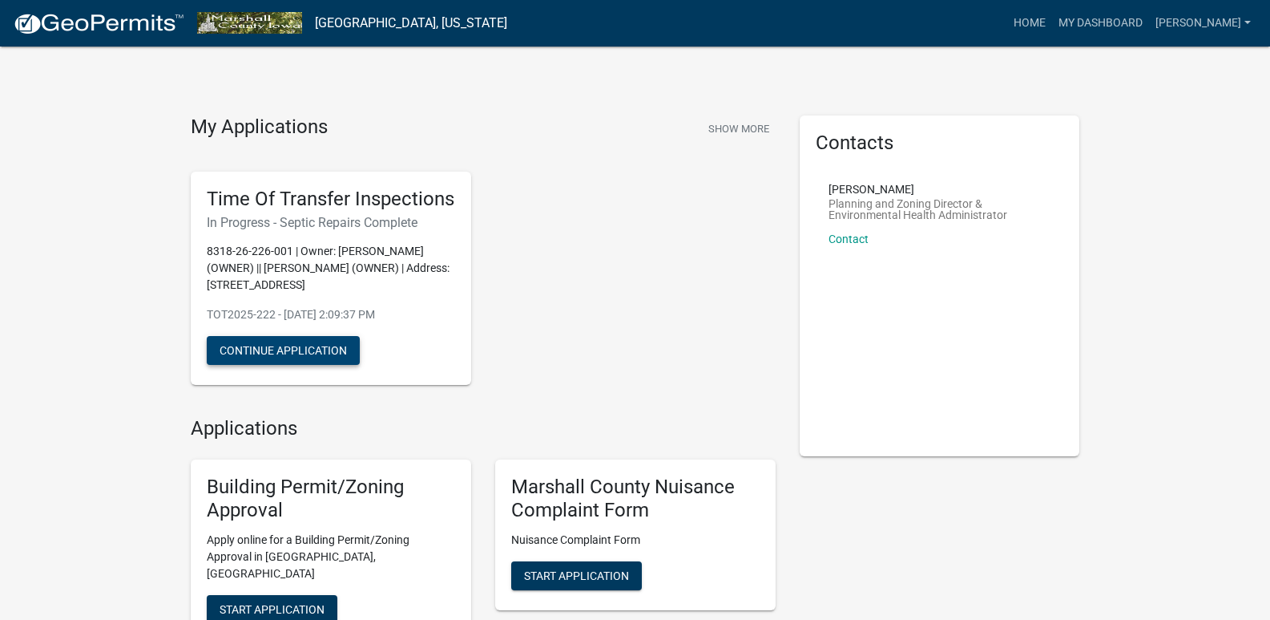
click at [323, 349] on button "Continue Application" at bounding box center [283, 350] width 153 height 29
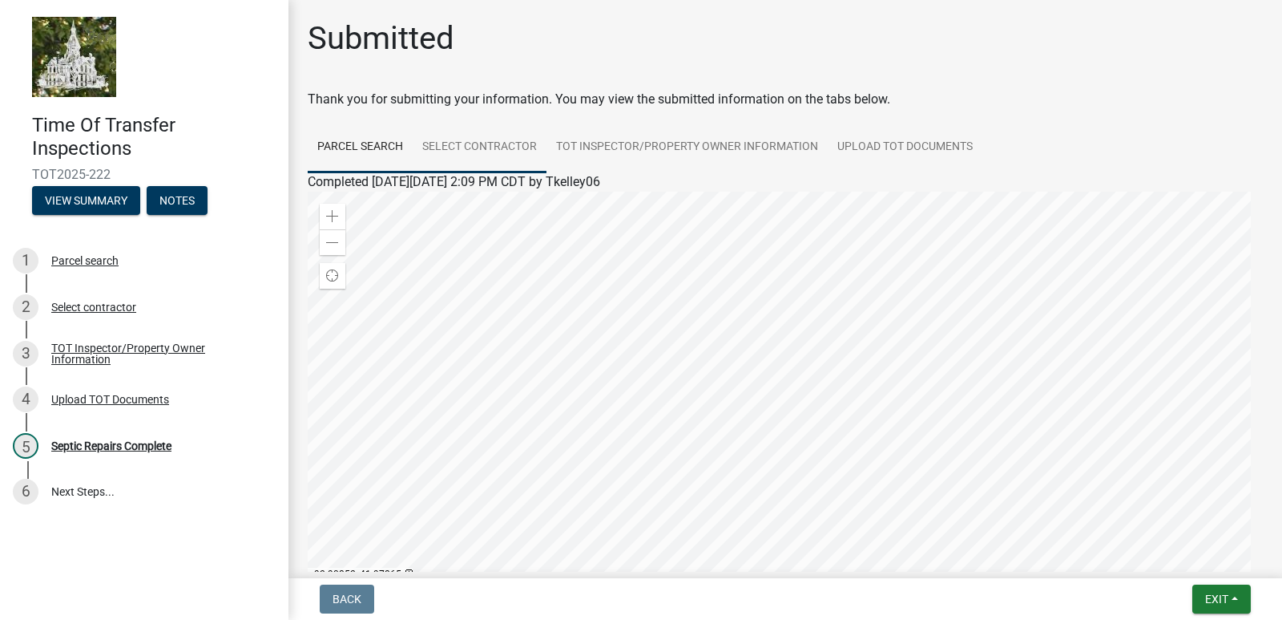
click at [477, 139] on link "Select contractor" at bounding box center [480, 147] width 134 height 51
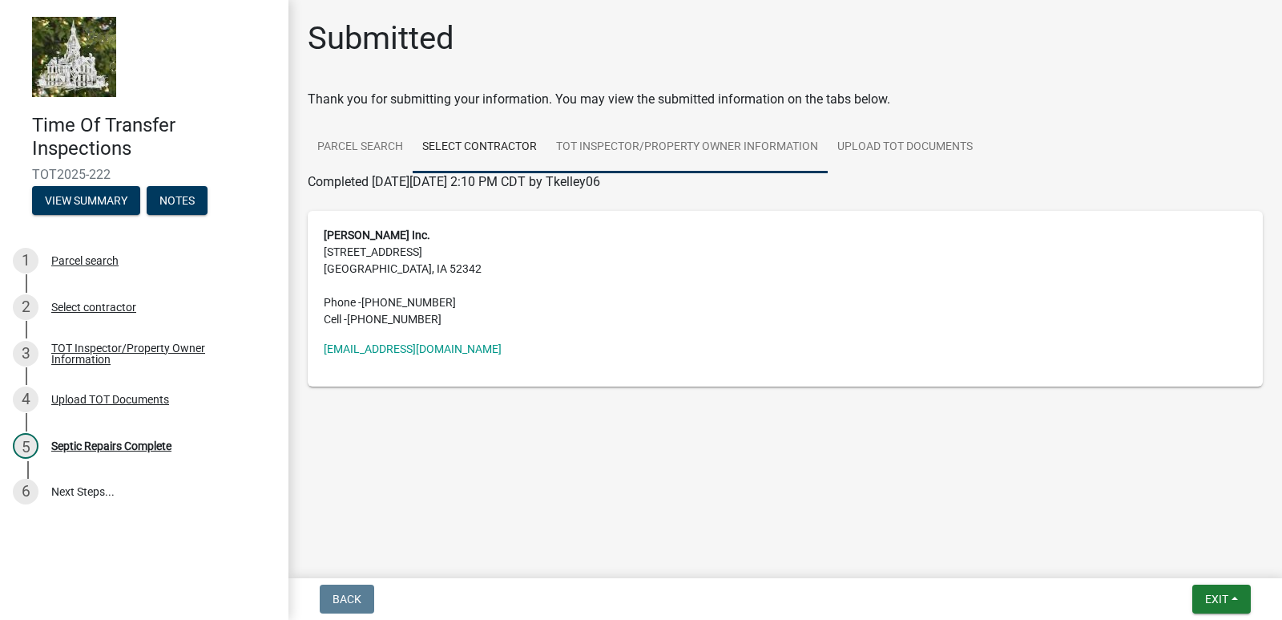
click at [624, 139] on link "TOT Inspector/Property Owner Information" at bounding box center [687, 147] width 281 height 51
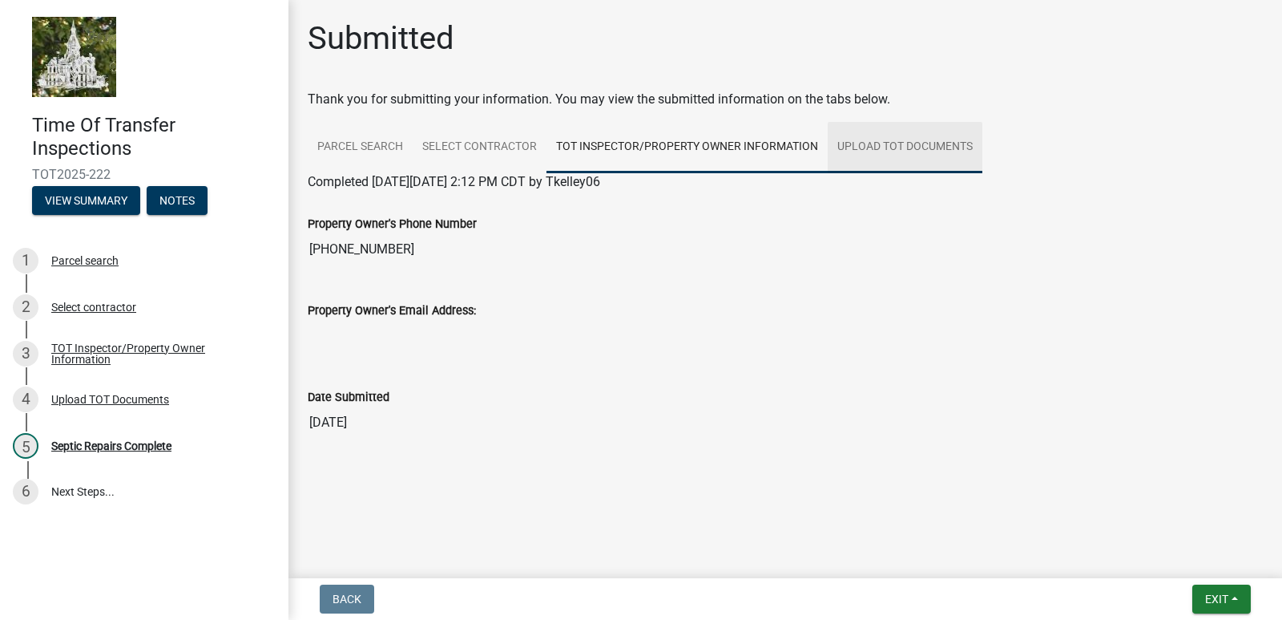
click at [875, 156] on link "Upload TOT Documents" at bounding box center [905, 147] width 155 height 51
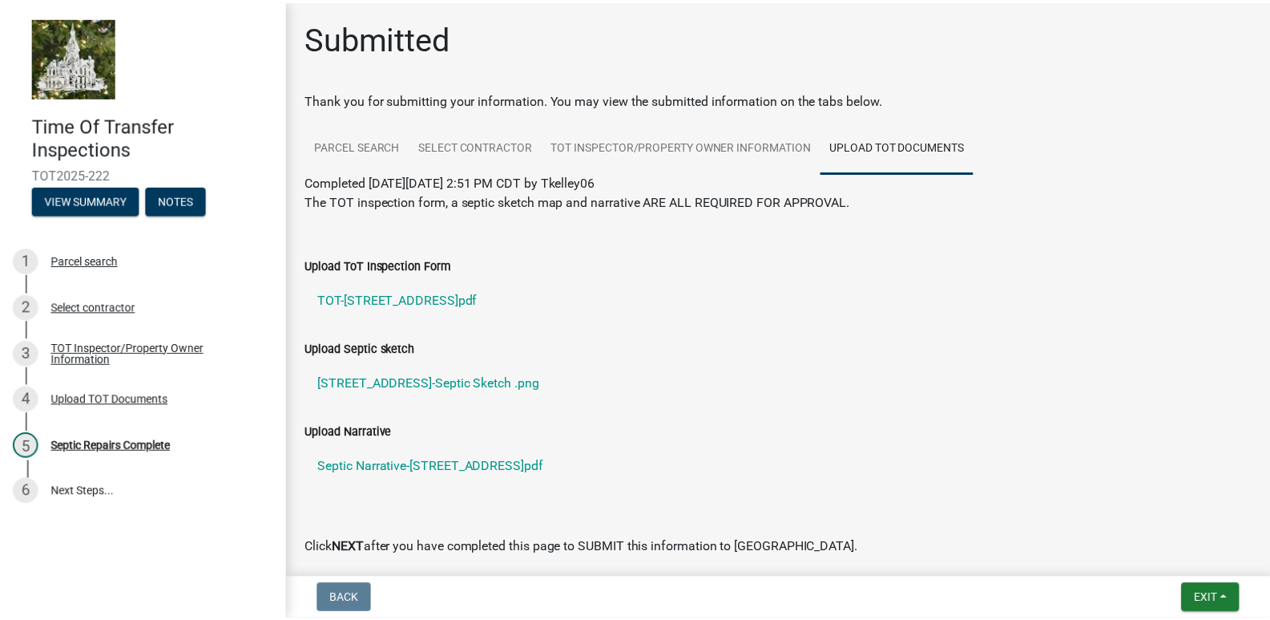
scroll to position [80, 0]
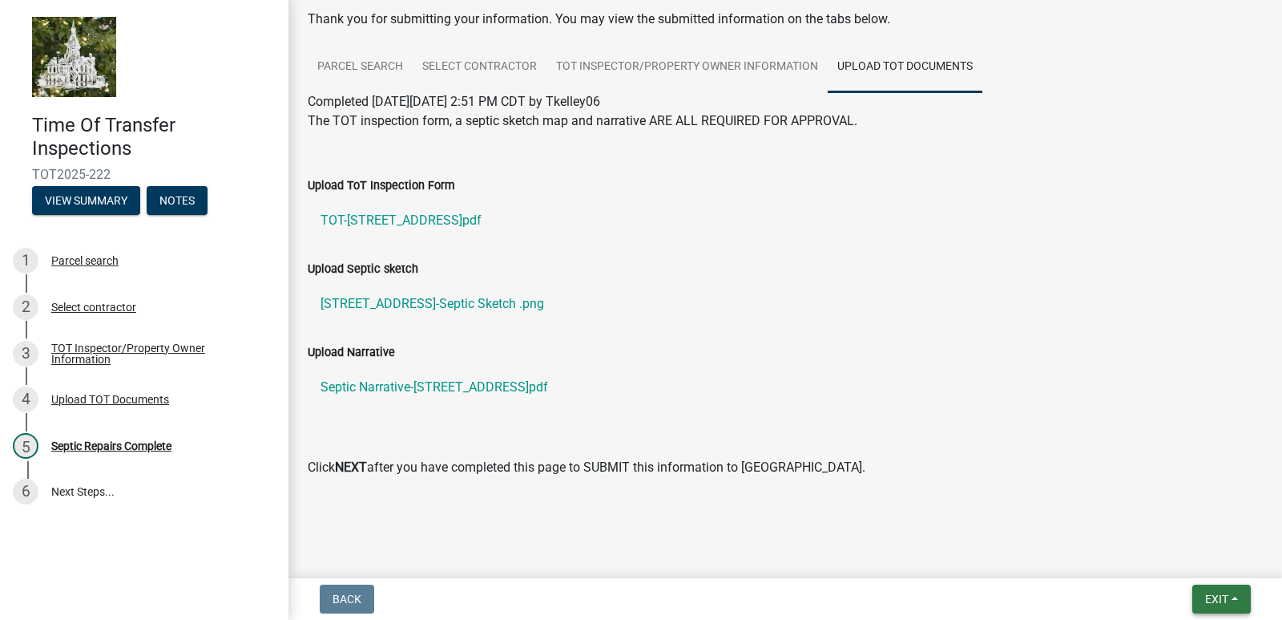
click at [1222, 598] on span "Exit" at bounding box center [1217, 598] width 23 height 13
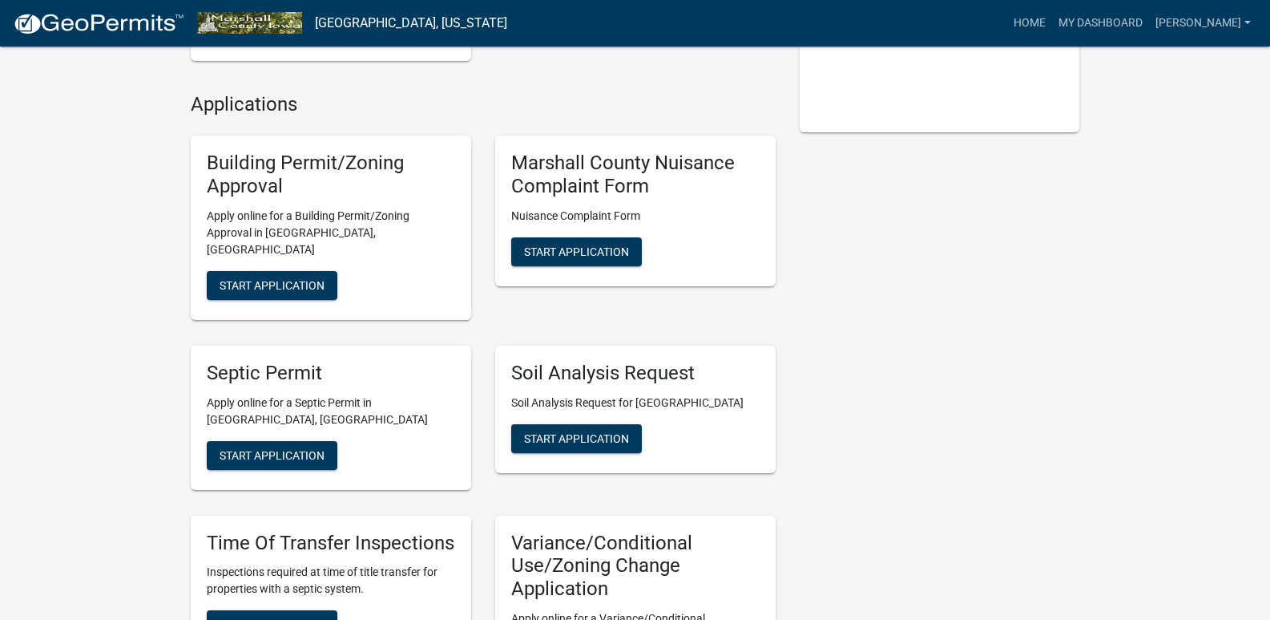
scroll to position [321, 0]
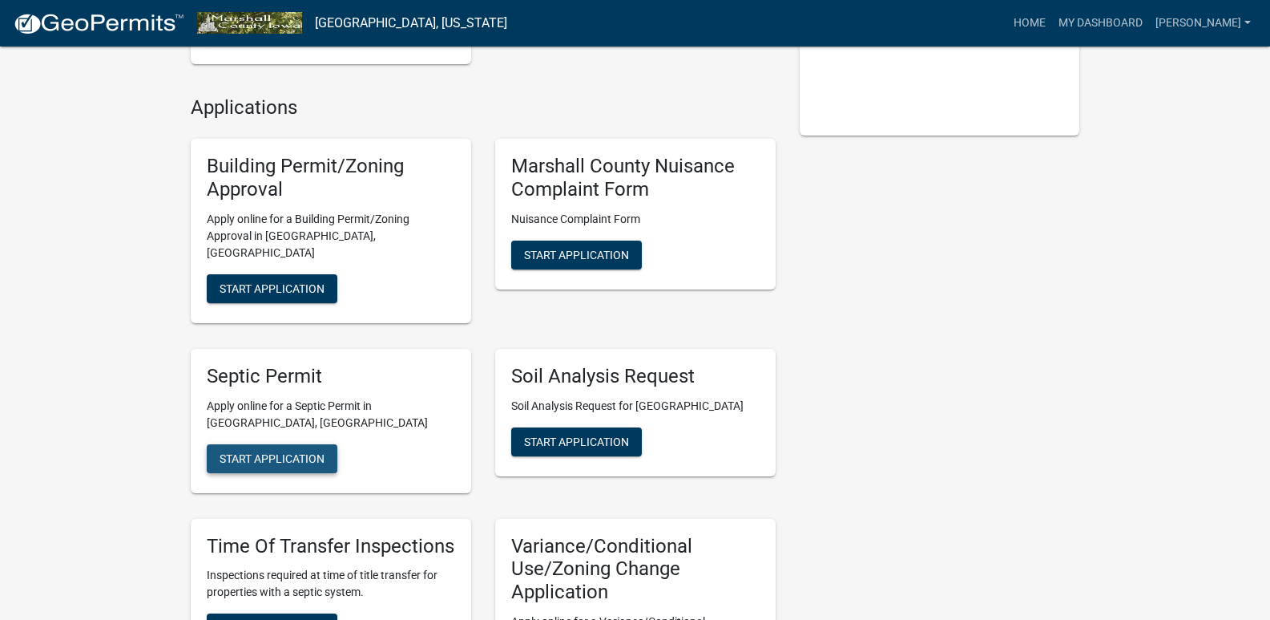
click at [308, 451] on span "Start Application" at bounding box center [272, 457] width 105 height 13
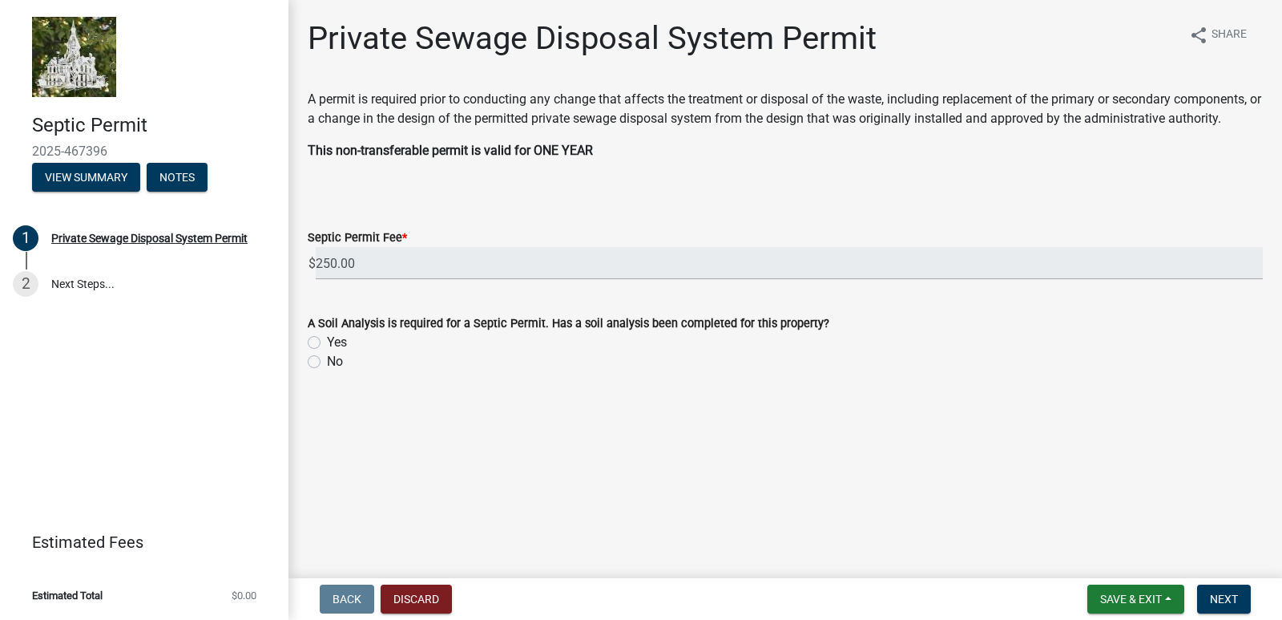
drag, startPoint x: 325, startPoint y: 362, endPoint x: 341, endPoint y: 365, distance: 15.4
click at [324, 363] on div "No" at bounding box center [785, 361] width 955 height 19
click at [327, 362] on label "No" at bounding box center [335, 361] width 16 height 19
click at [327, 362] on input "No" at bounding box center [332, 357] width 10 height 10
radio input "true"
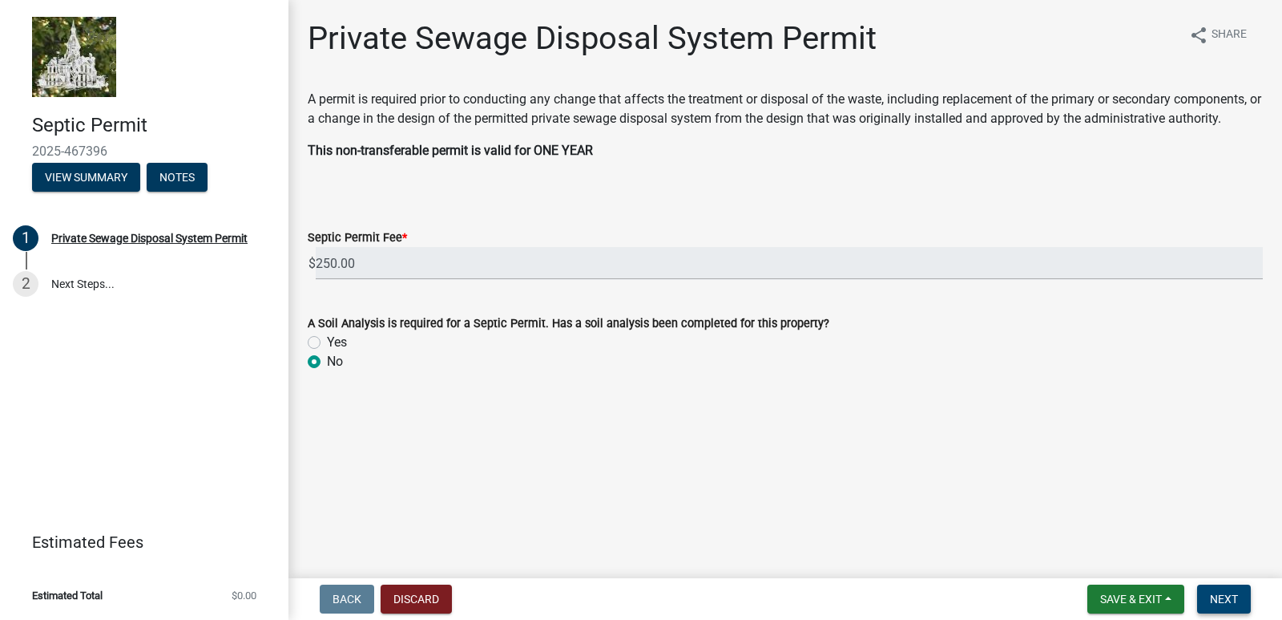
click at [1242, 599] on button "Next" at bounding box center [1225, 598] width 54 height 29
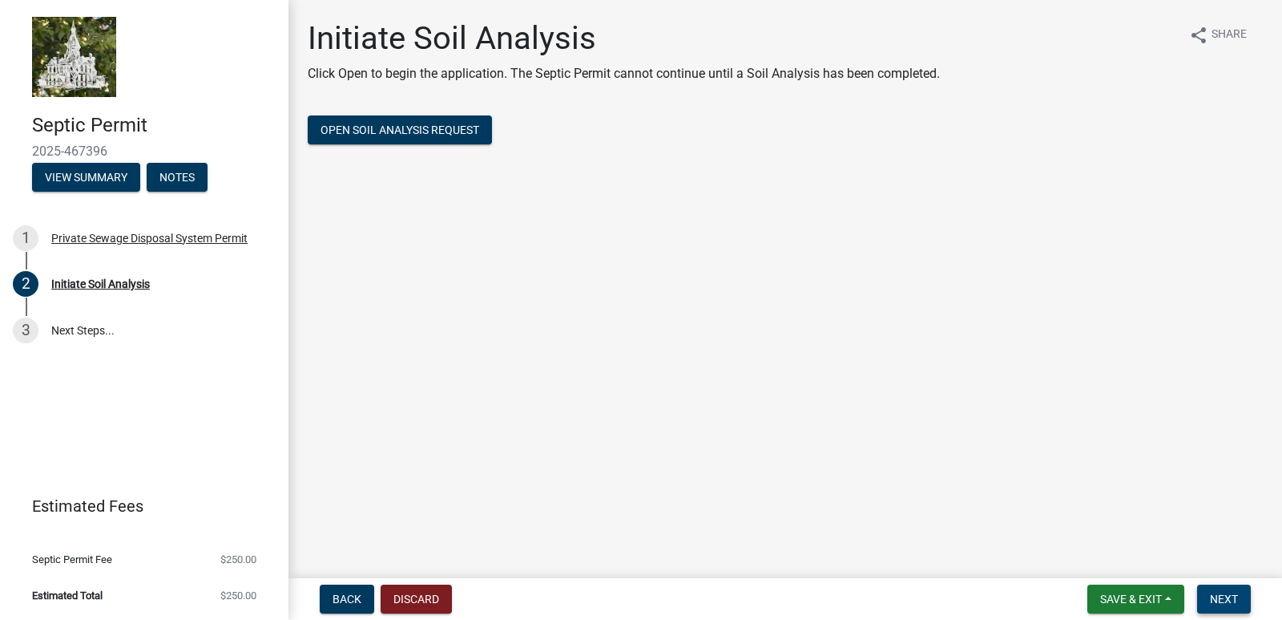
click at [1240, 596] on button "Next" at bounding box center [1225, 598] width 54 height 29
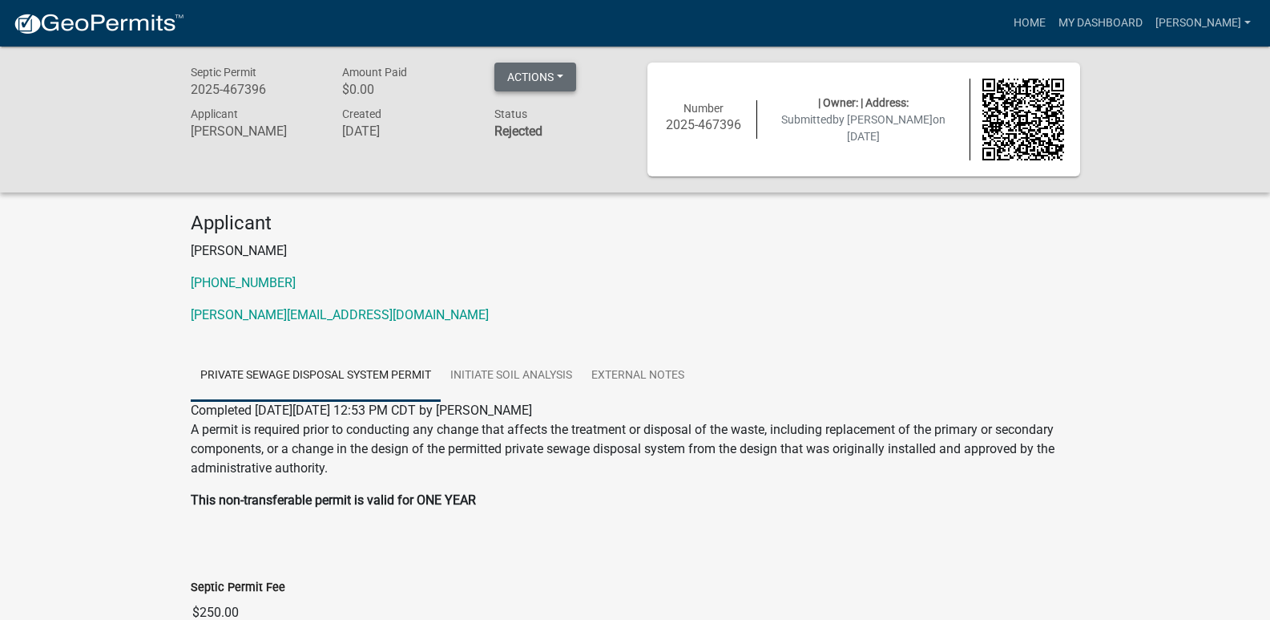
click at [555, 75] on button "Actions" at bounding box center [536, 77] width 82 height 29
click at [540, 370] on link "Initiate Soil Analysis" at bounding box center [511, 375] width 141 height 51
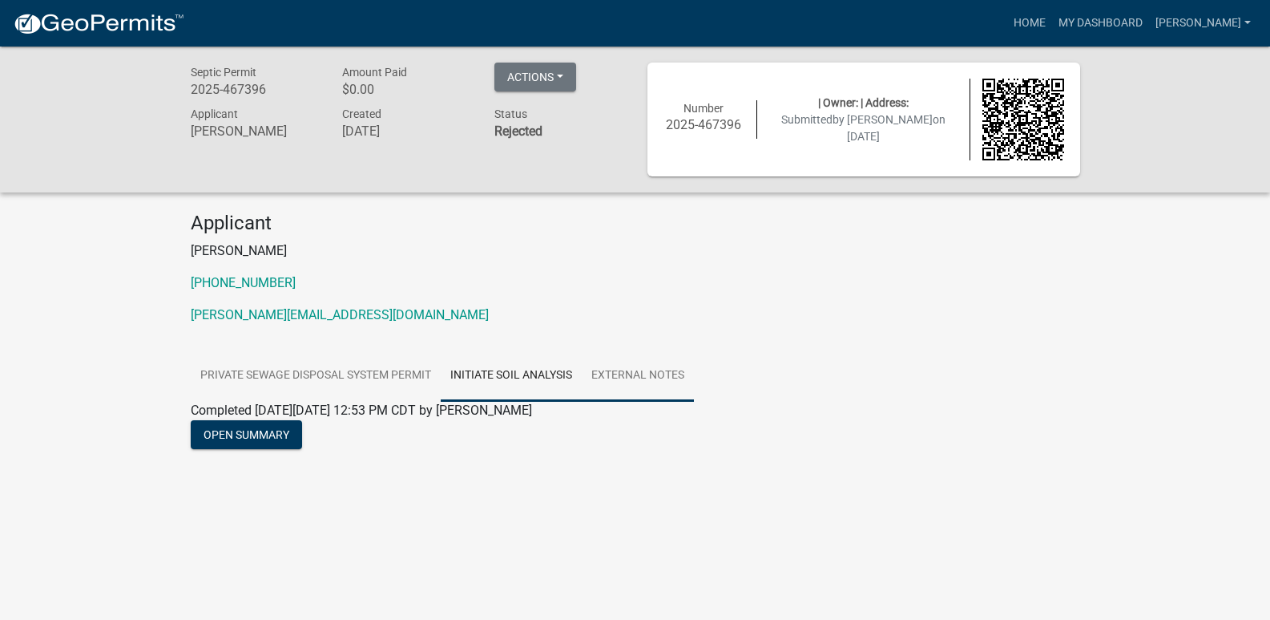
click at [652, 370] on link "External Notes" at bounding box center [638, 375] width 112 height 51
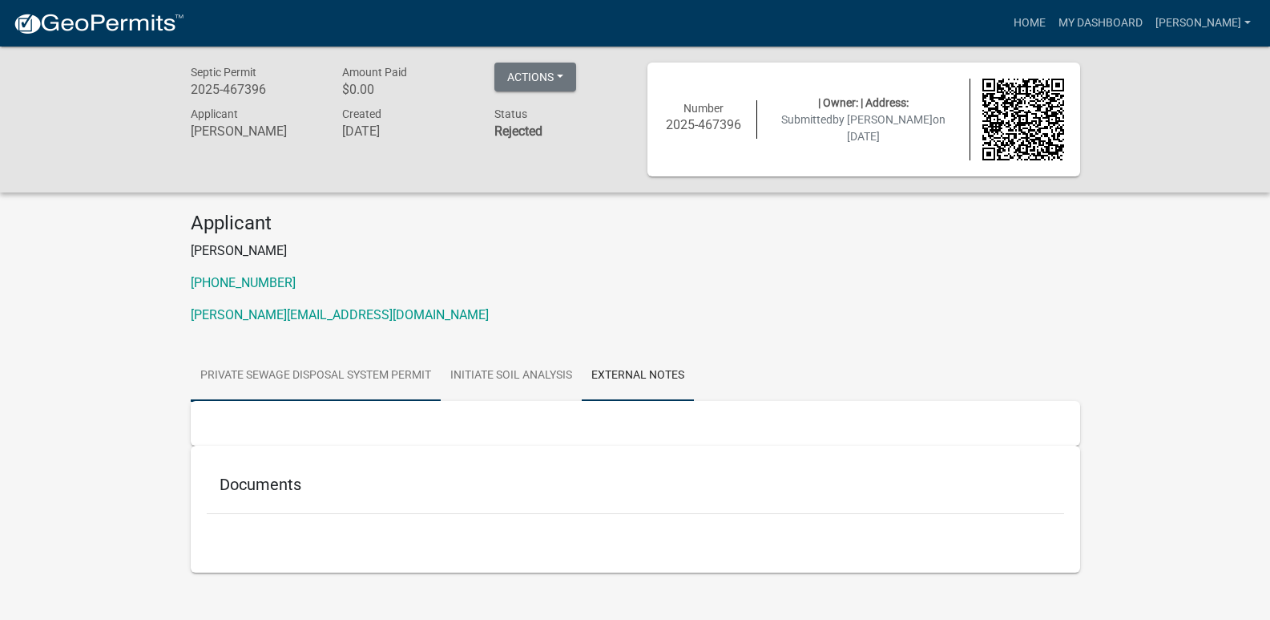
click at [341, 370] on link "Private Sewage Disposal System Permit" at bounding box center [316, 375] width 250 height 51
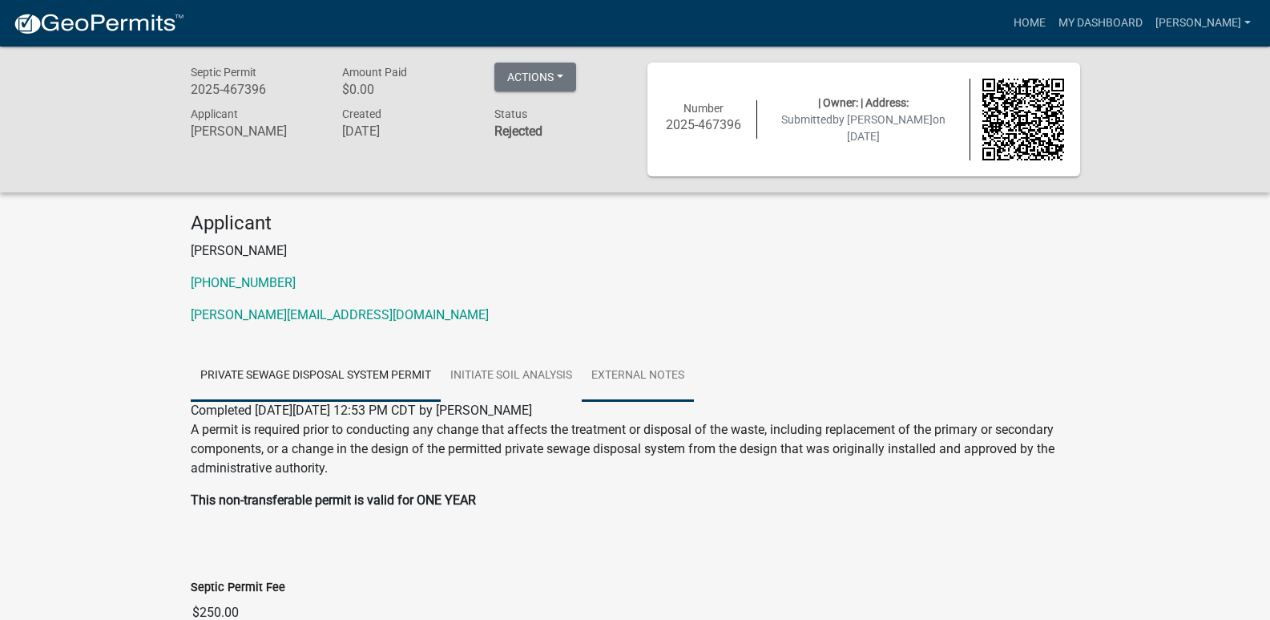
click at [637, 372] on link "External Notes" at bounding box center [638, 375] width 112 height 51
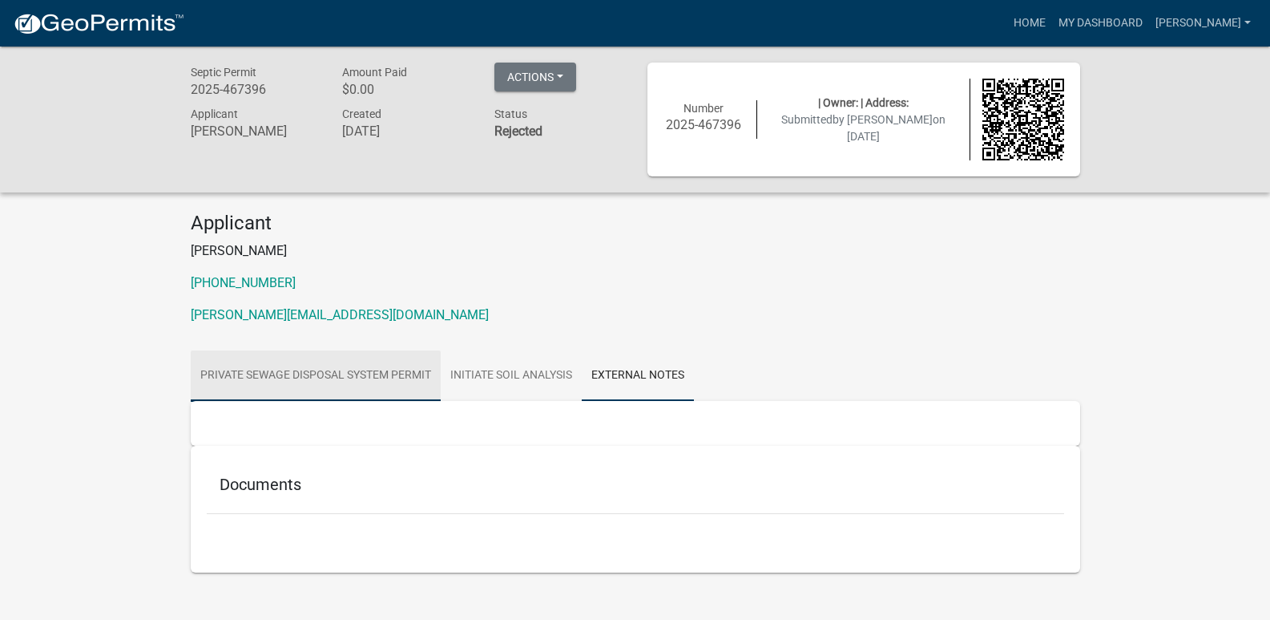
click at [334, 372] on link "Private Sewage Disposal System Permit" at bounding box center [316, 375] width 250 height 51
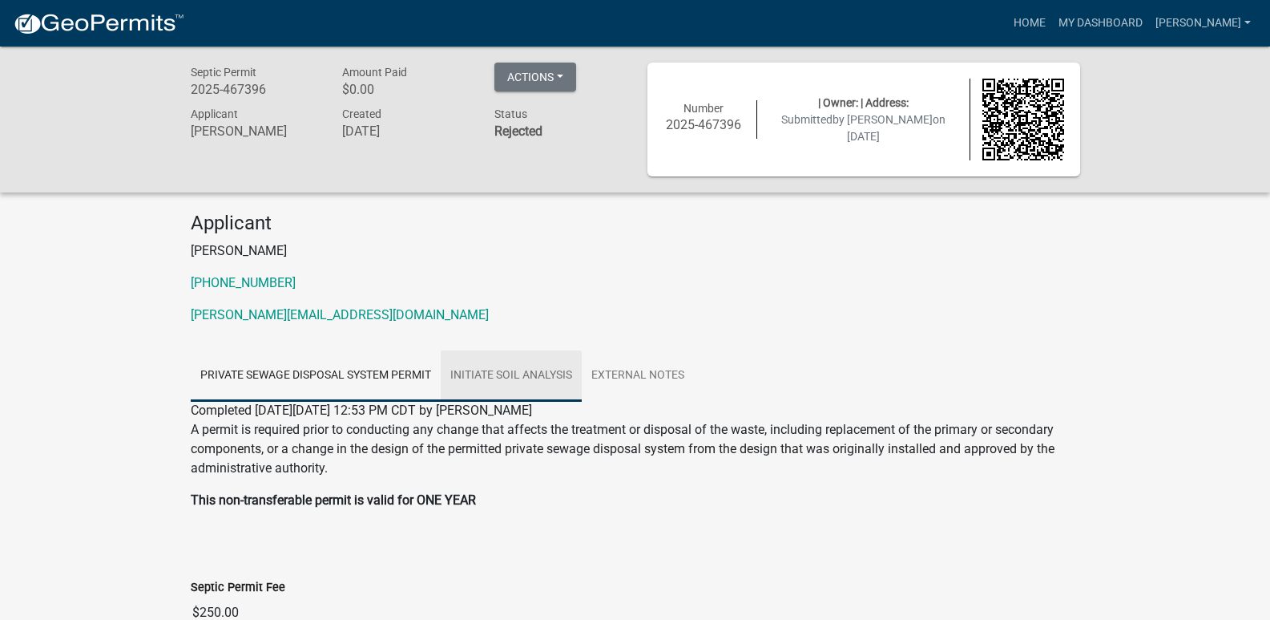
click at [547, 379] on link "Initiate Soil Analysis" at bounding box center [511, 375] width 141 height 51
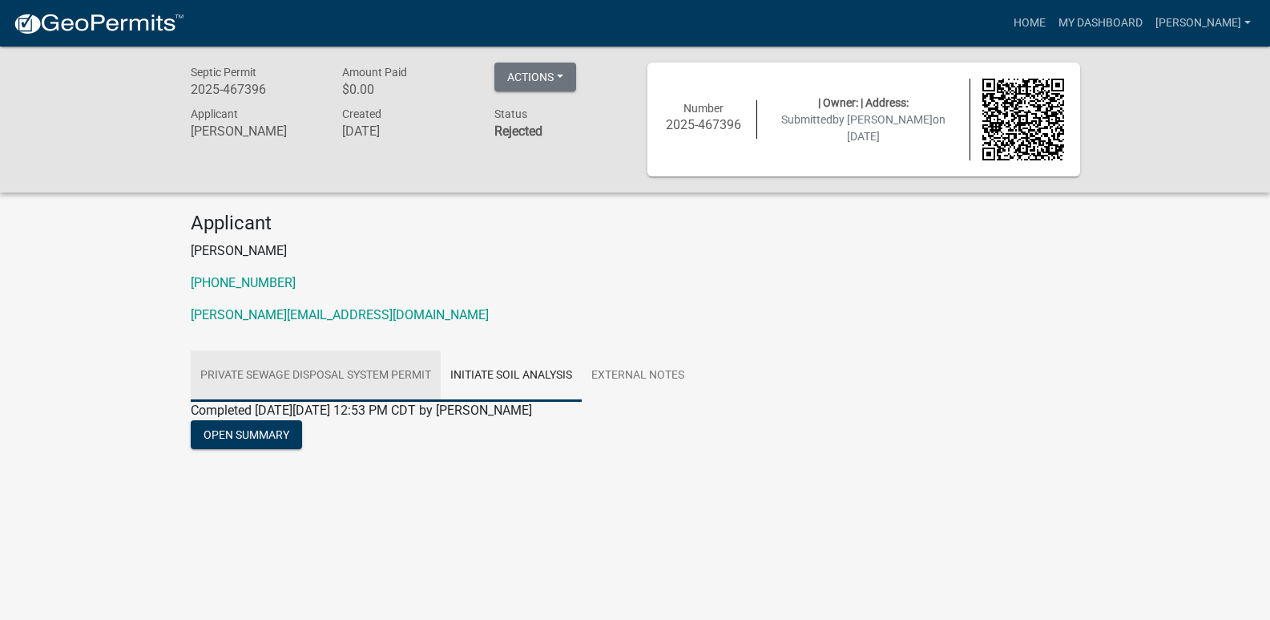
click at [391, 381] on link "Private Sewage Disposal System Permit" at bounding box center [316, 375] width 250 height 51
